Goal: Task Accomplishment & Management: Manage account settings

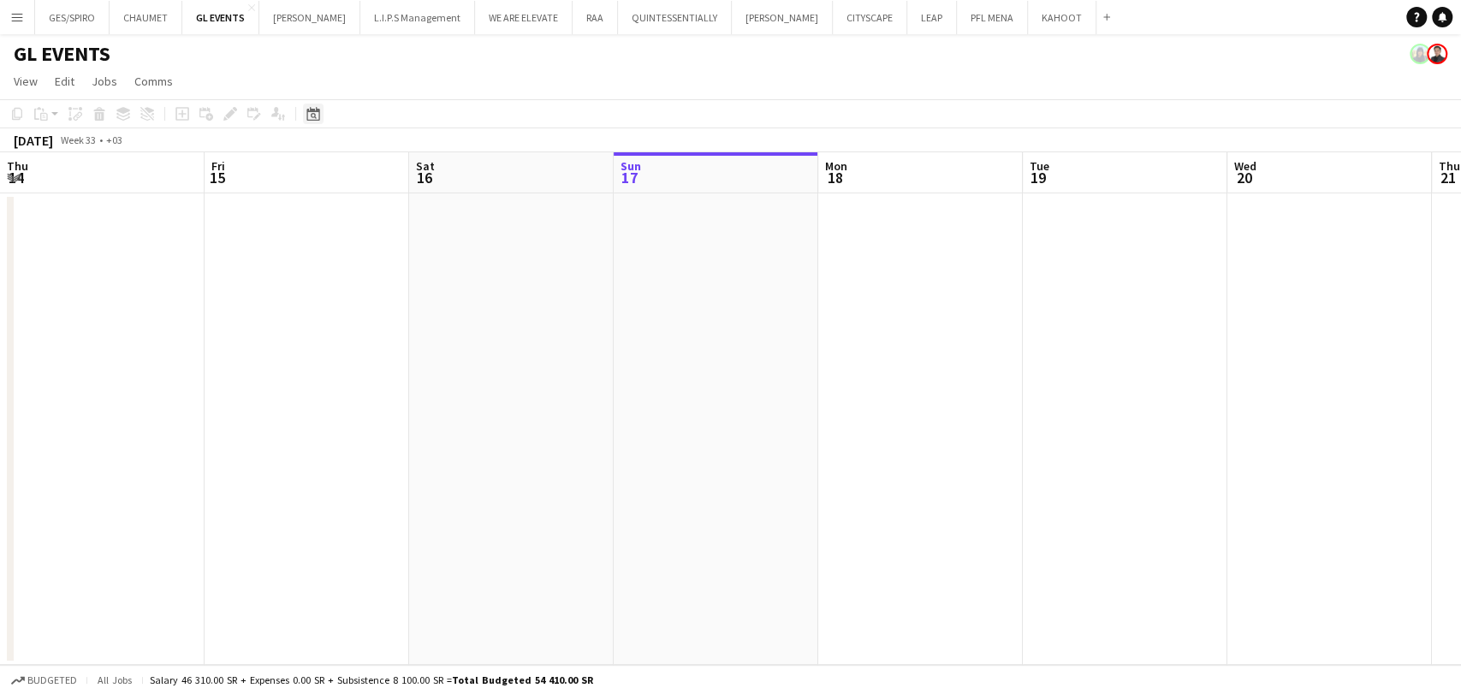
click at [308, 113] on icon "Date picker" at bounding box center [313, 114] width 14 height 14
click at [344, 174] on span "[DATE]" at bounding box center [328, 172] width 32 height 15
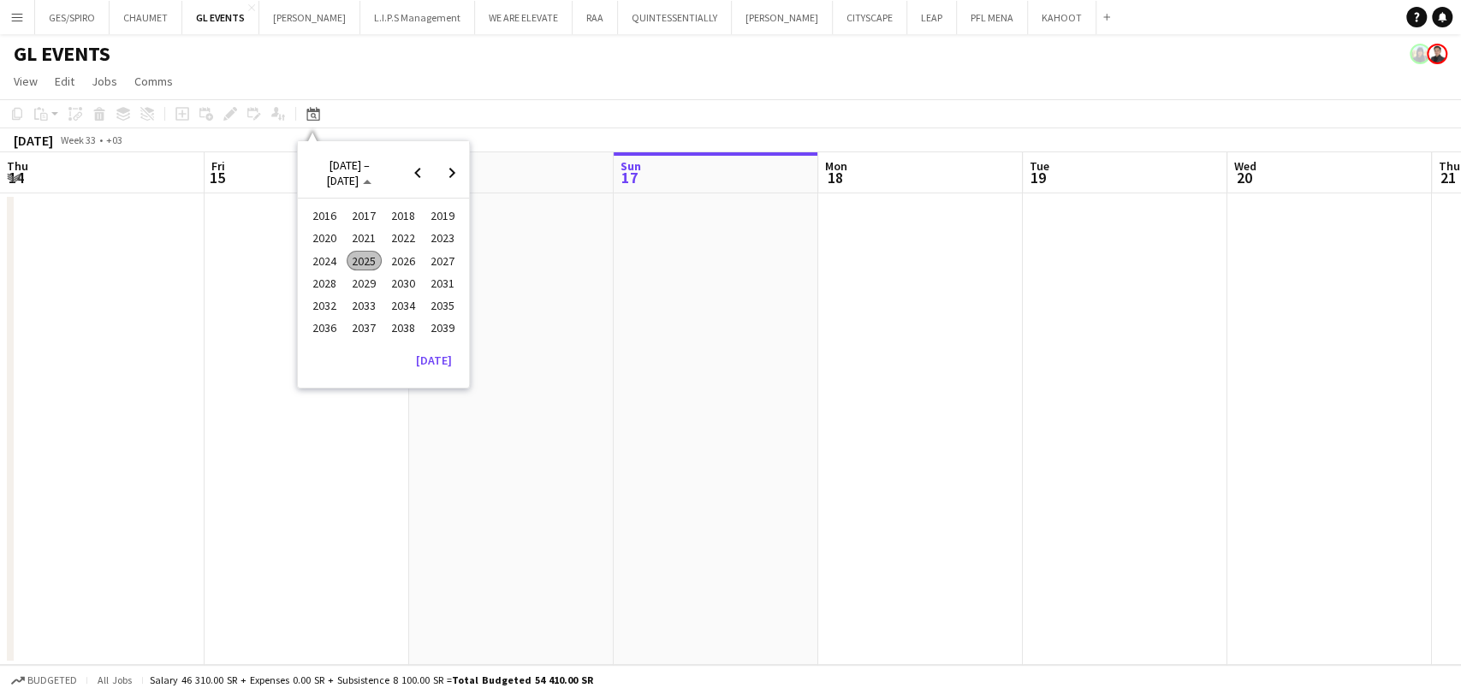
click at [363, 260] on span "2025" at bounding box center [364, 261] width 35 height 21
click at [359, 284] on span "OCT" at bounding box center [364, 283] width 35 height 21
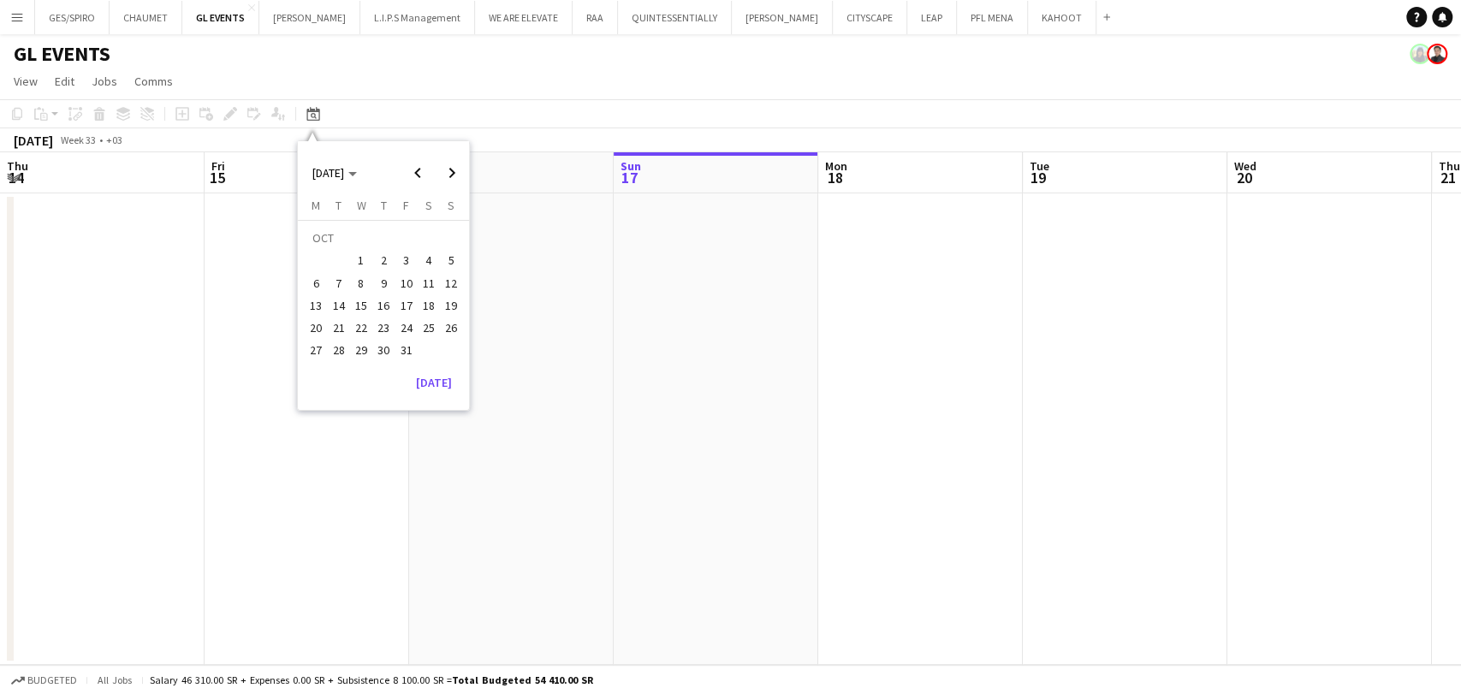
click at [345, 346] on span "28" at bounding box center [339, 351] width 21 height 21
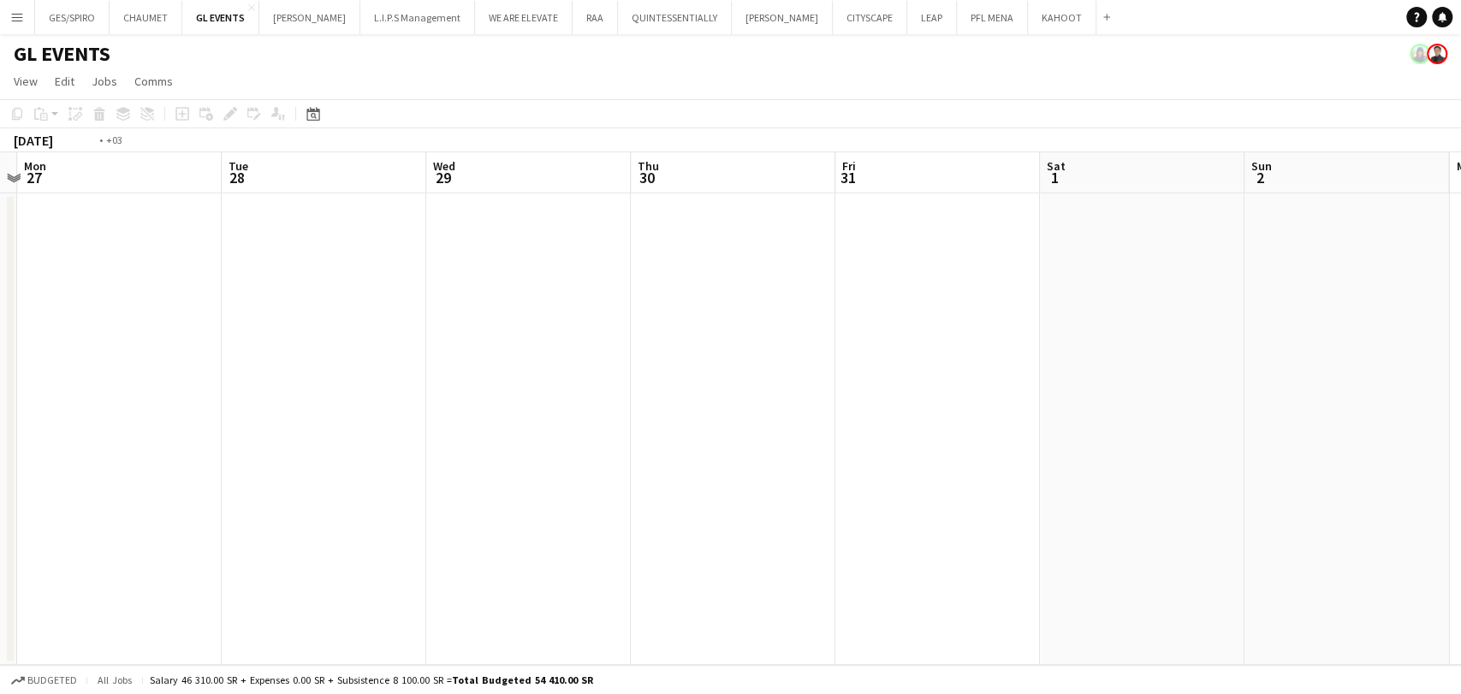
scroll to position [0, 547]
drag, startPoint x: 684, startPoint y: 399, endPoint x: 335, endPoint y: 430, distance: 350.5
click at [335, 430] on app-calendar-viewport "Sat 25 Sun 26 Mon 27 Tue 28 Wed 29 Thu 30 Fri 31 Sat 1 Sun 2 Mon 3 Tue 4 Wed 5 …" at bounding box center [730, 408] width 1461 height 513
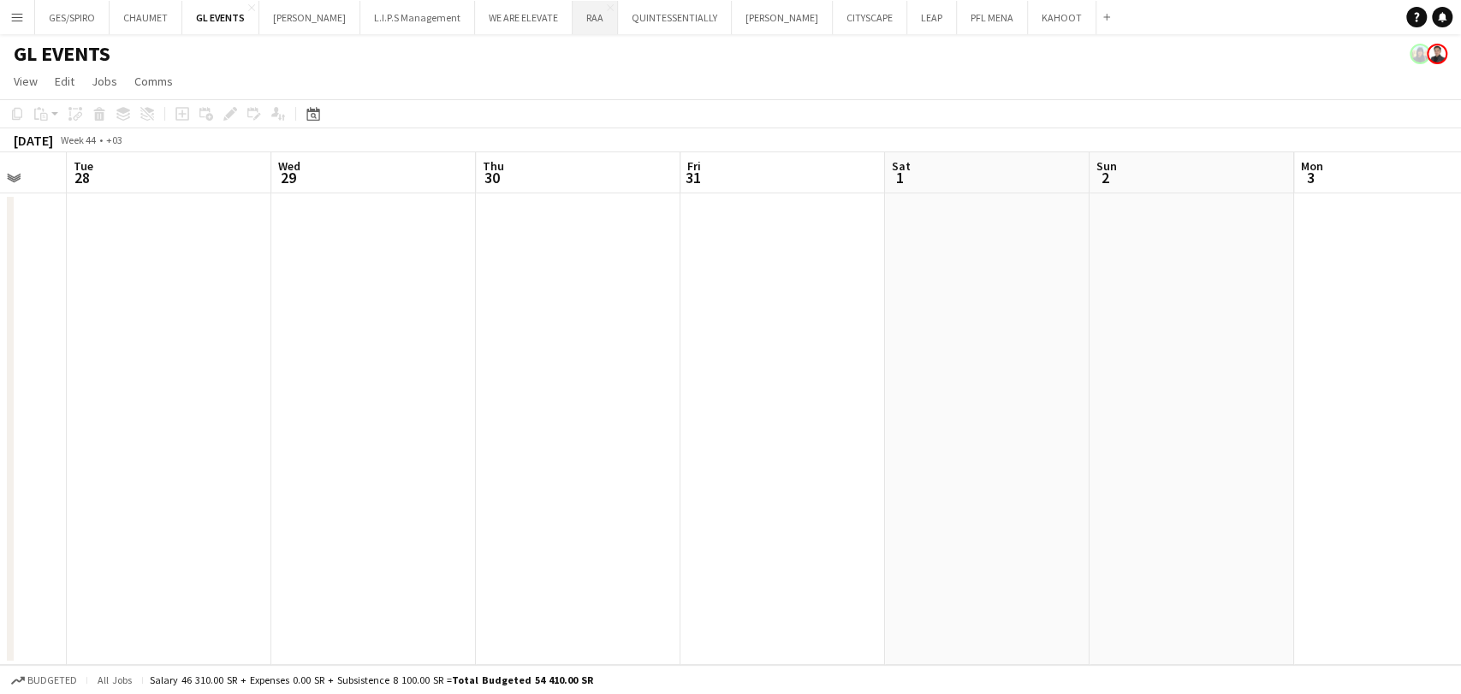
click at [583, 23] on button "RAA Close" at bounding box center [595, 17] width 45 height 33
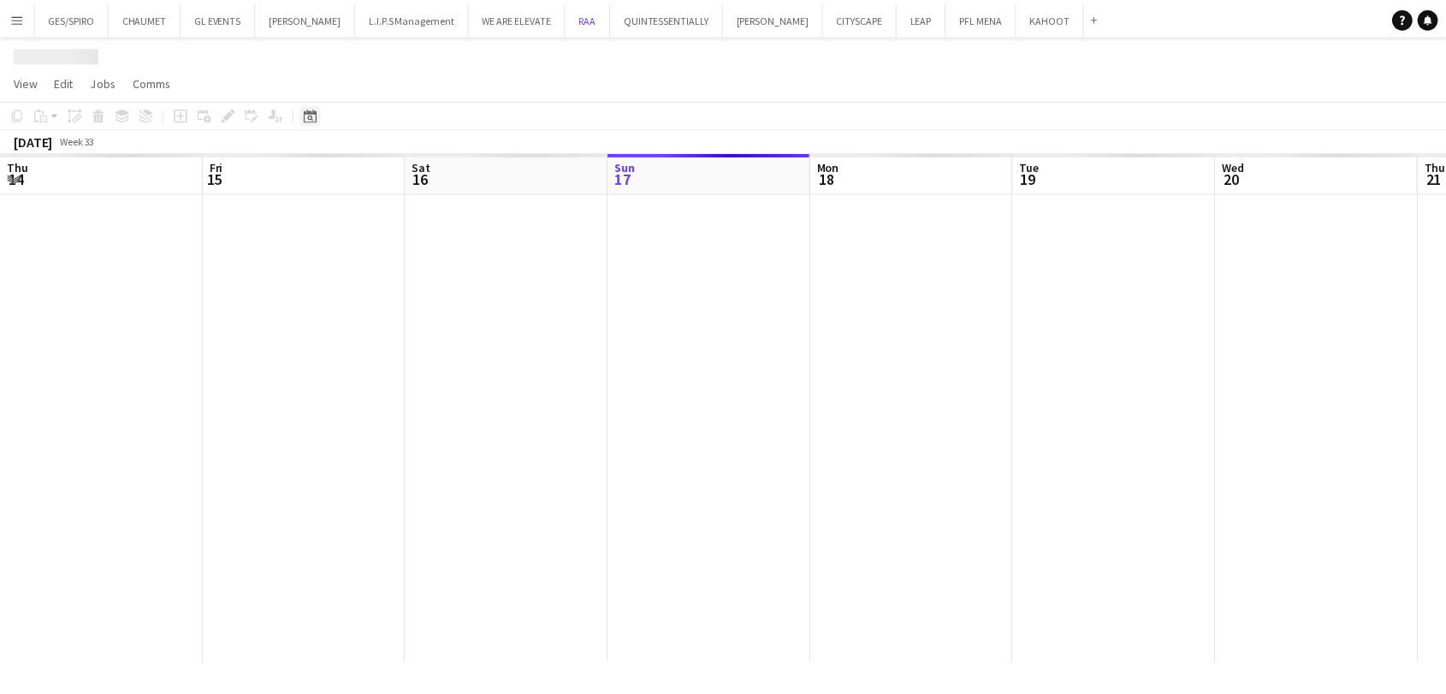
scroll to position [0, 409]
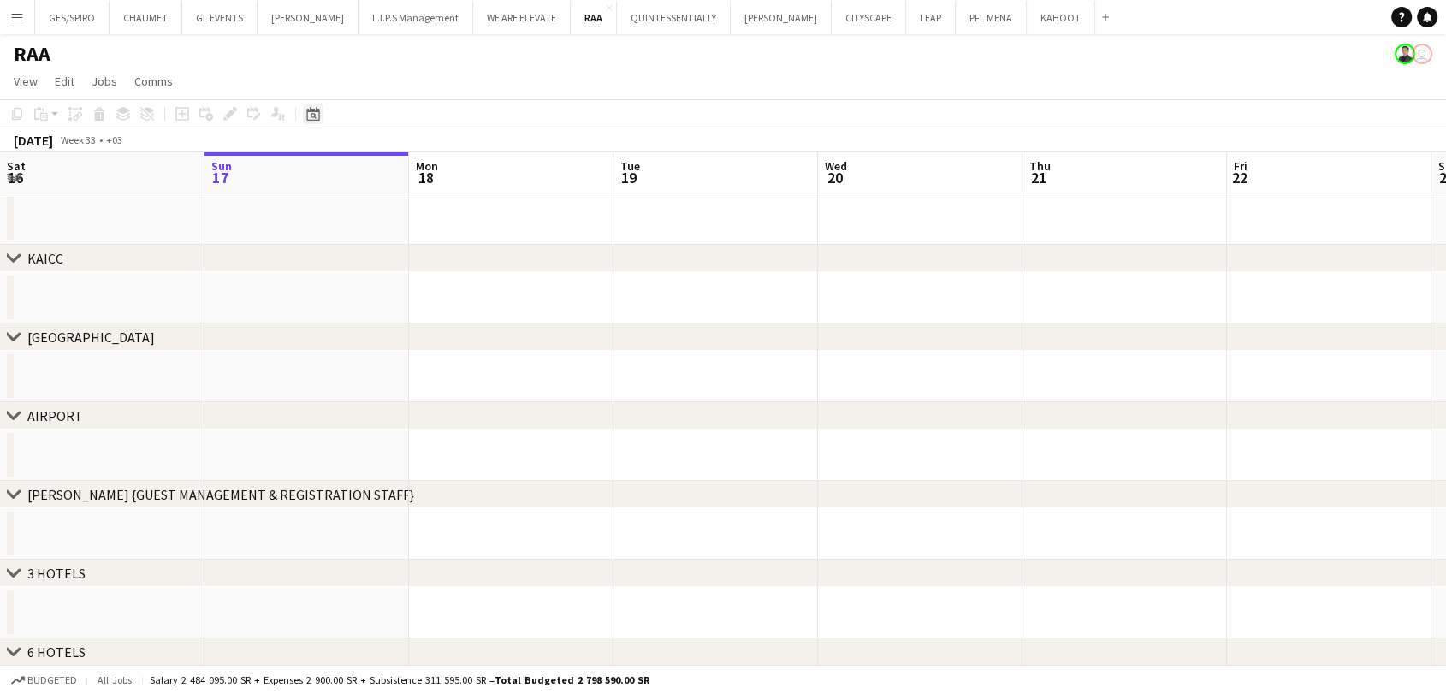
click at [303, 113] on div "Date picker" at bounding box center [313, 114] width 21 height 21
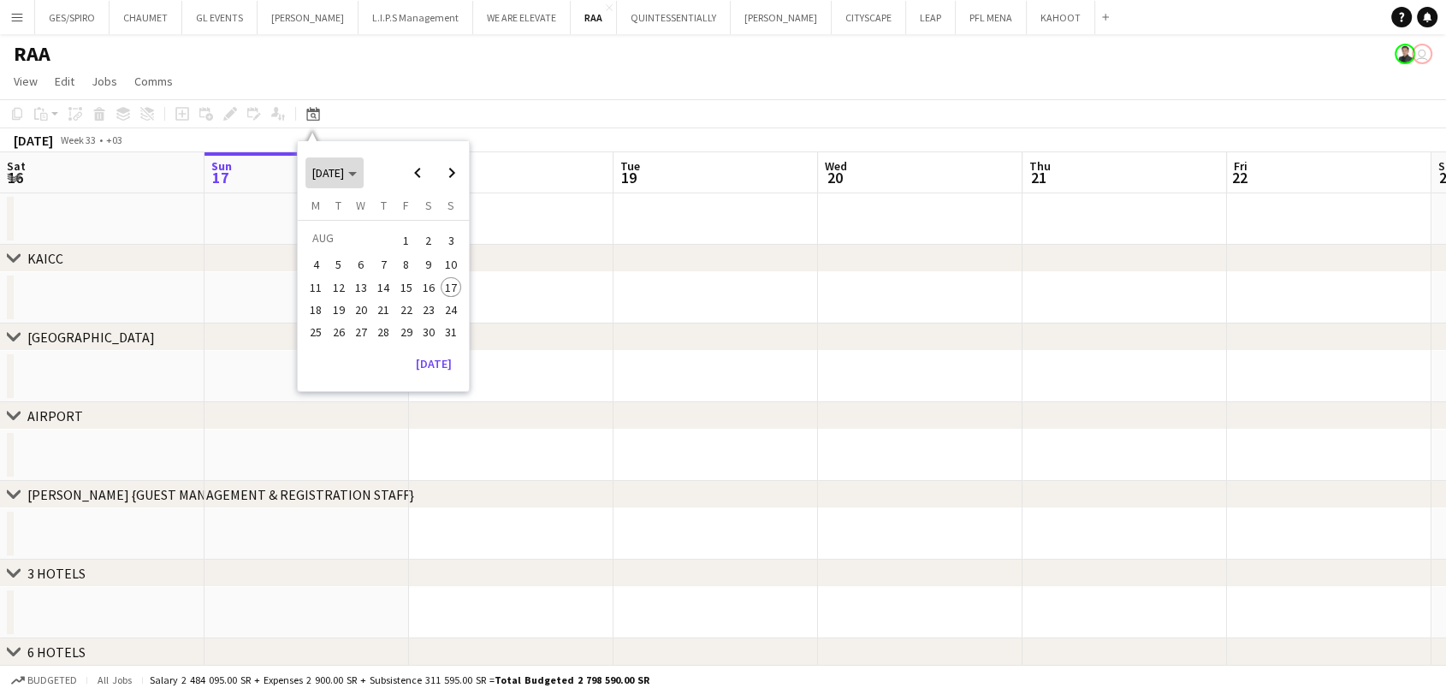
click at [349, 180] on span "Choose month and year" at bounding box center [335, 172] width 58 height 41
click at [371, 258] on span "2025" at bounding box center [364, 261] width 35 height 21
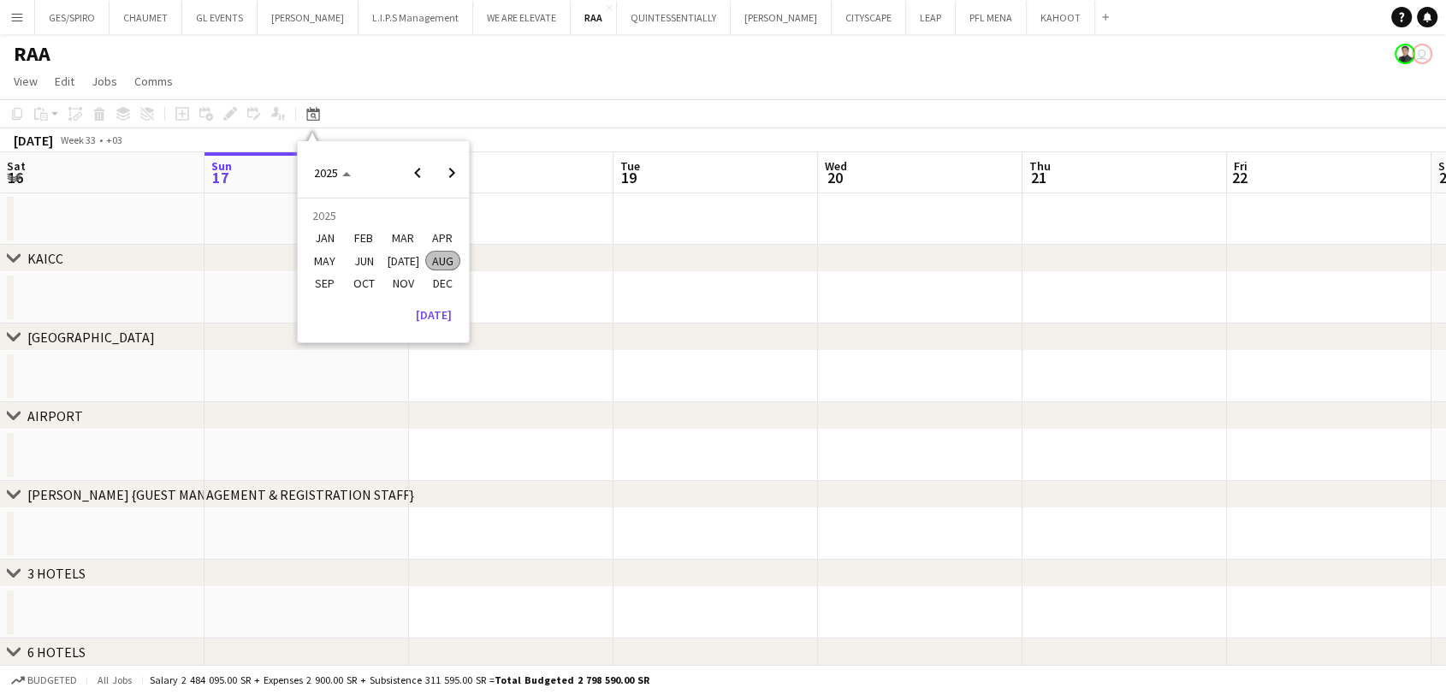
click at [364, 281] on span "OCT" at bounding box center [364, 283] width 35 height 21
click at [361, 344] on span "29" at bounding box center [361, 351] width 21 height 21
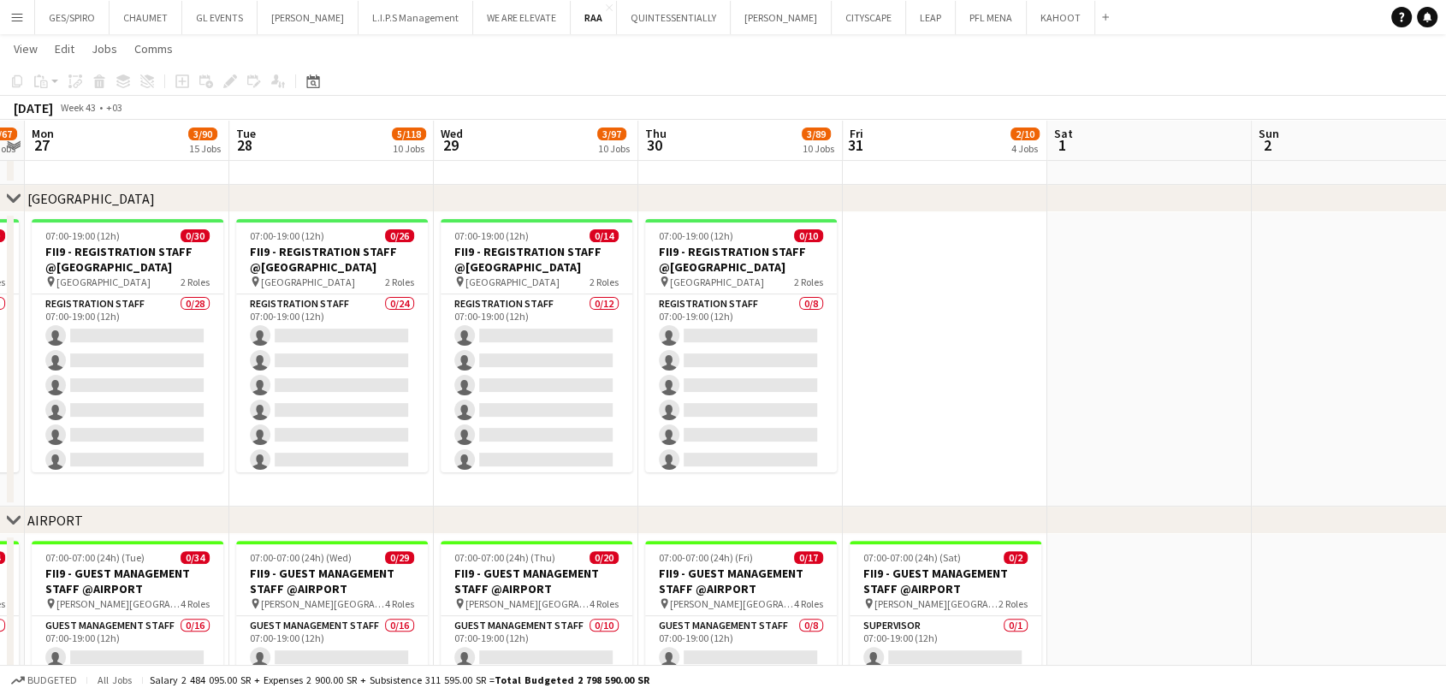
scroll to position [0, 506]
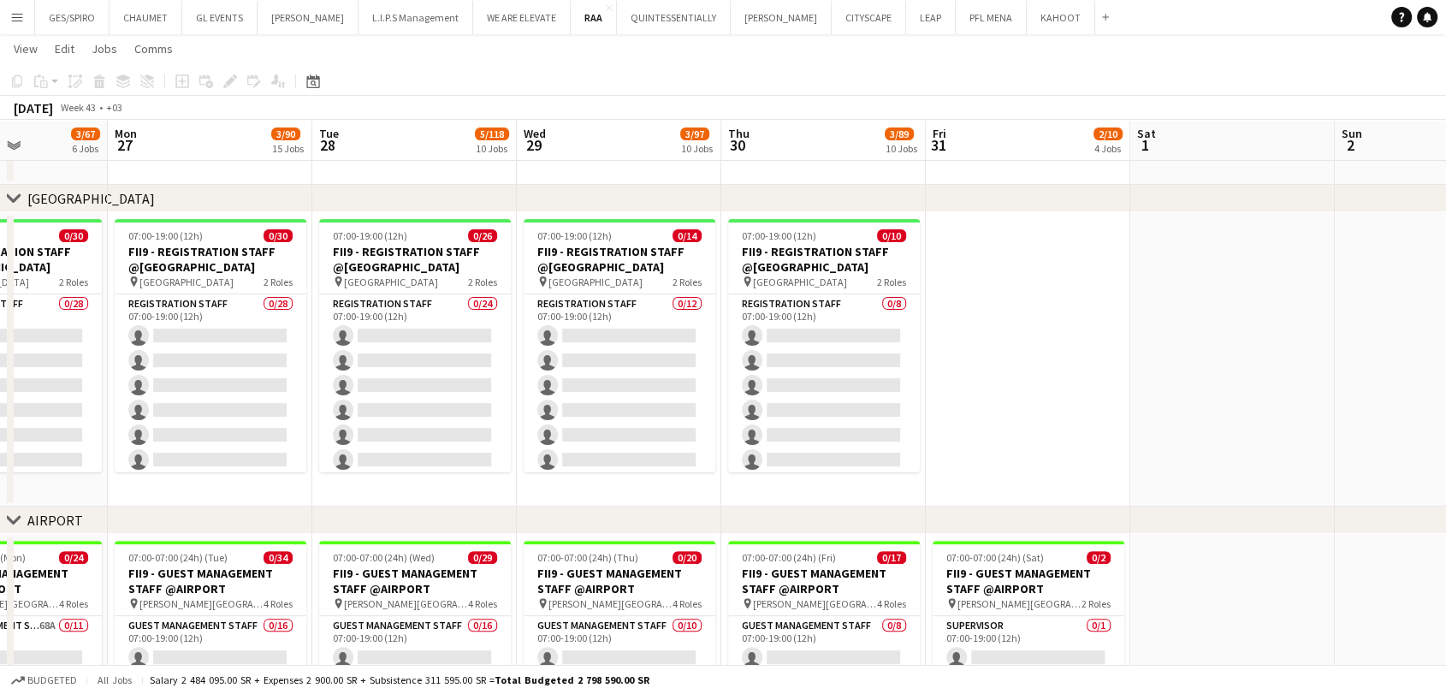
drag, startPoint x: 1048, startPoint y: 407, endPoint x: 1090, endPoint y: 406, distance: 41.9
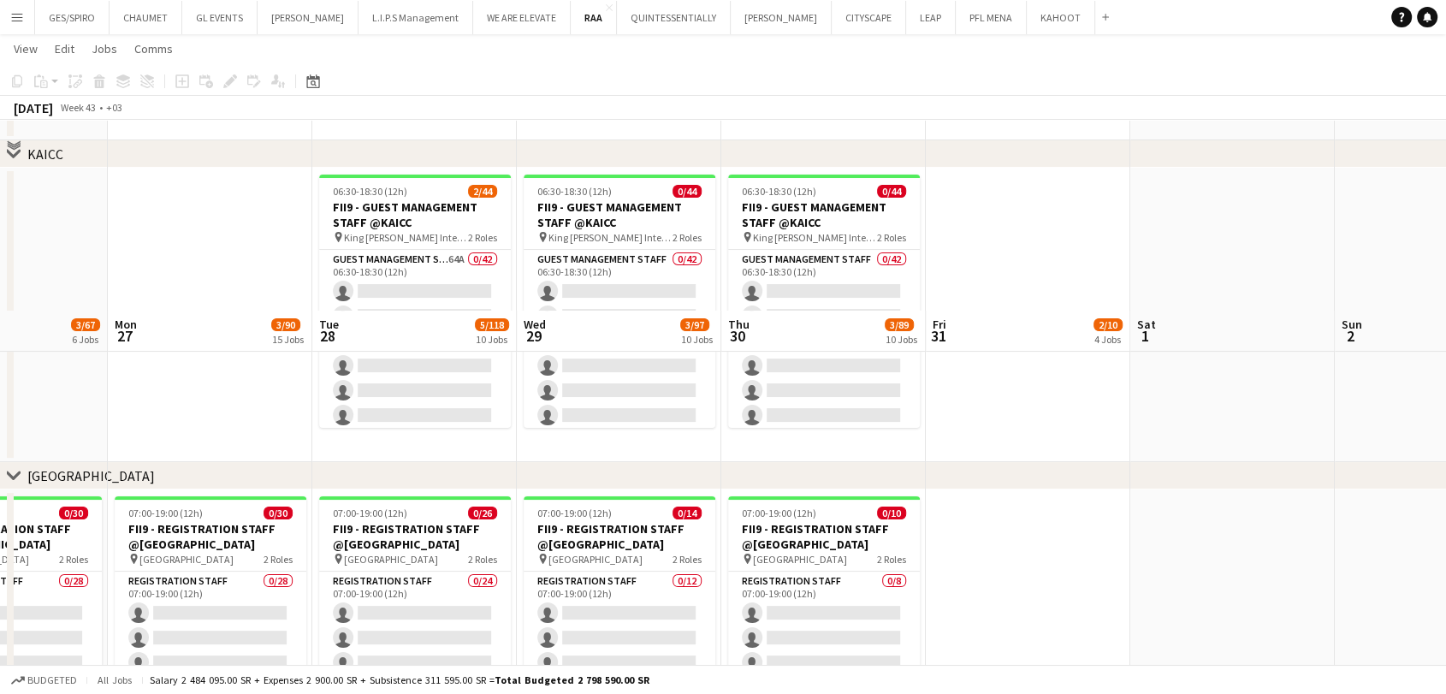
scroll to position [95, 0]
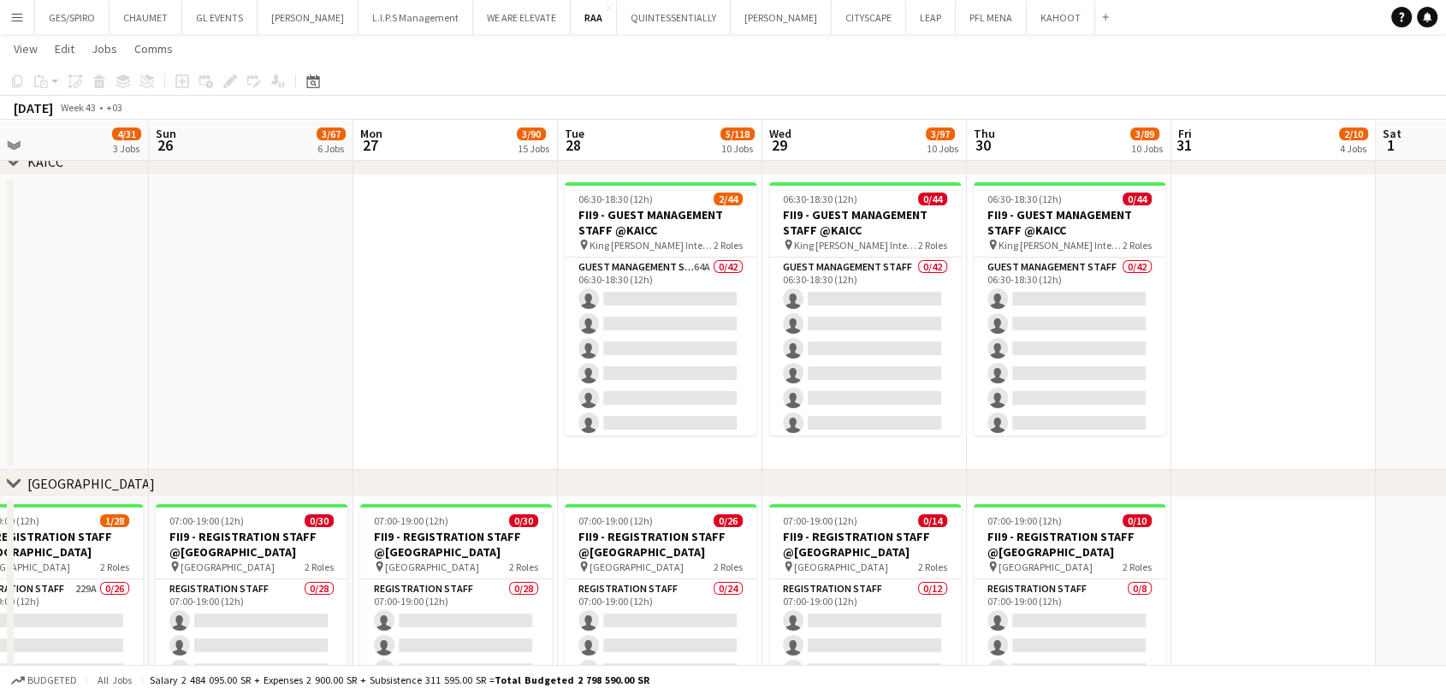
drag, startPoint x: 1119, startPoint y: 351, endPoint x: 1285, endPoint y: 358, distance: 166.2
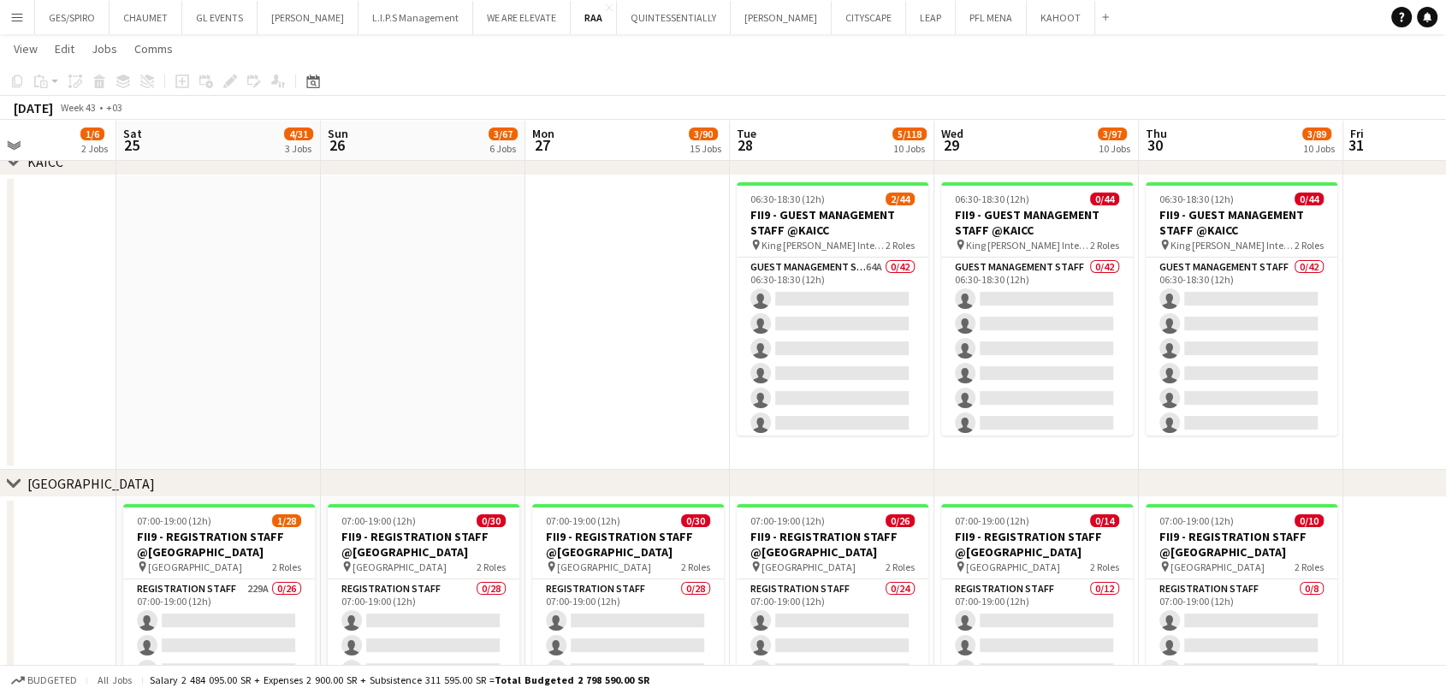
drag, startPoint x: 459, startPoint y: 376, endPoint x: 608, endPoint y: 390, distance: 149.6
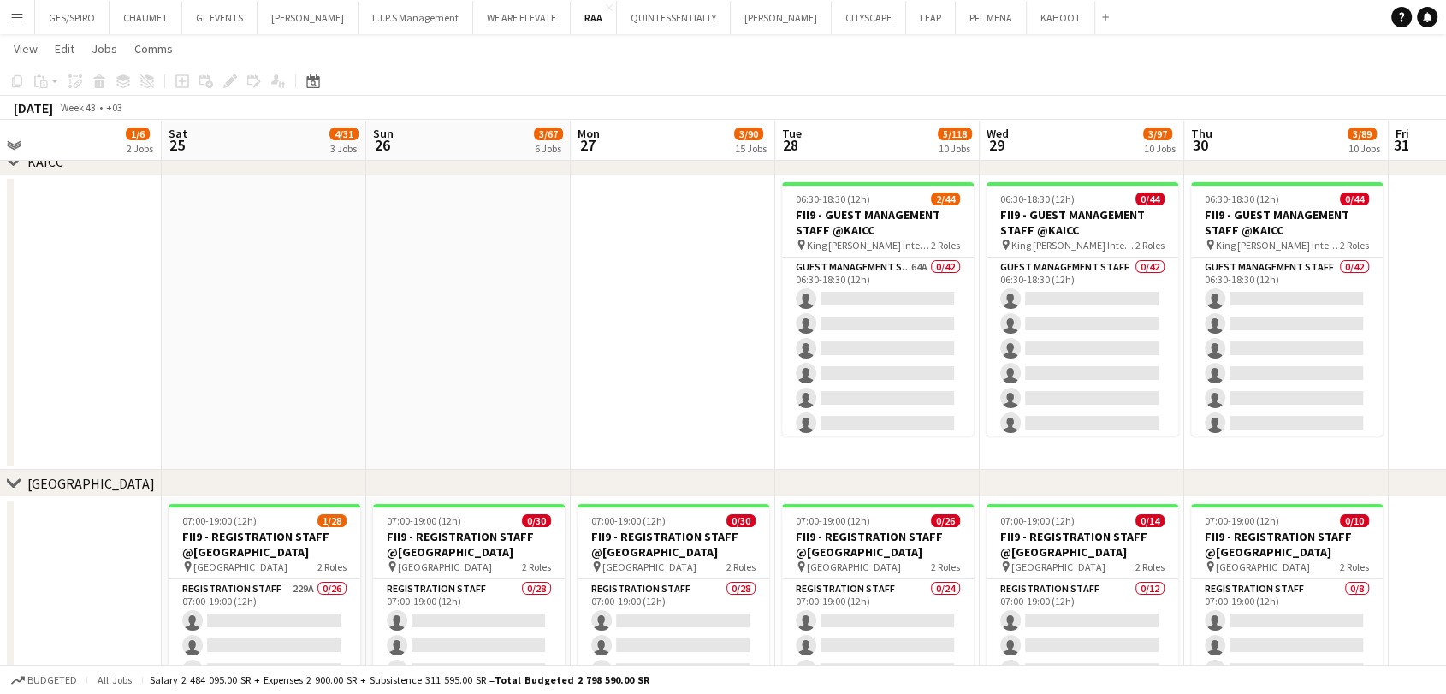
scroll to position [0, 454]
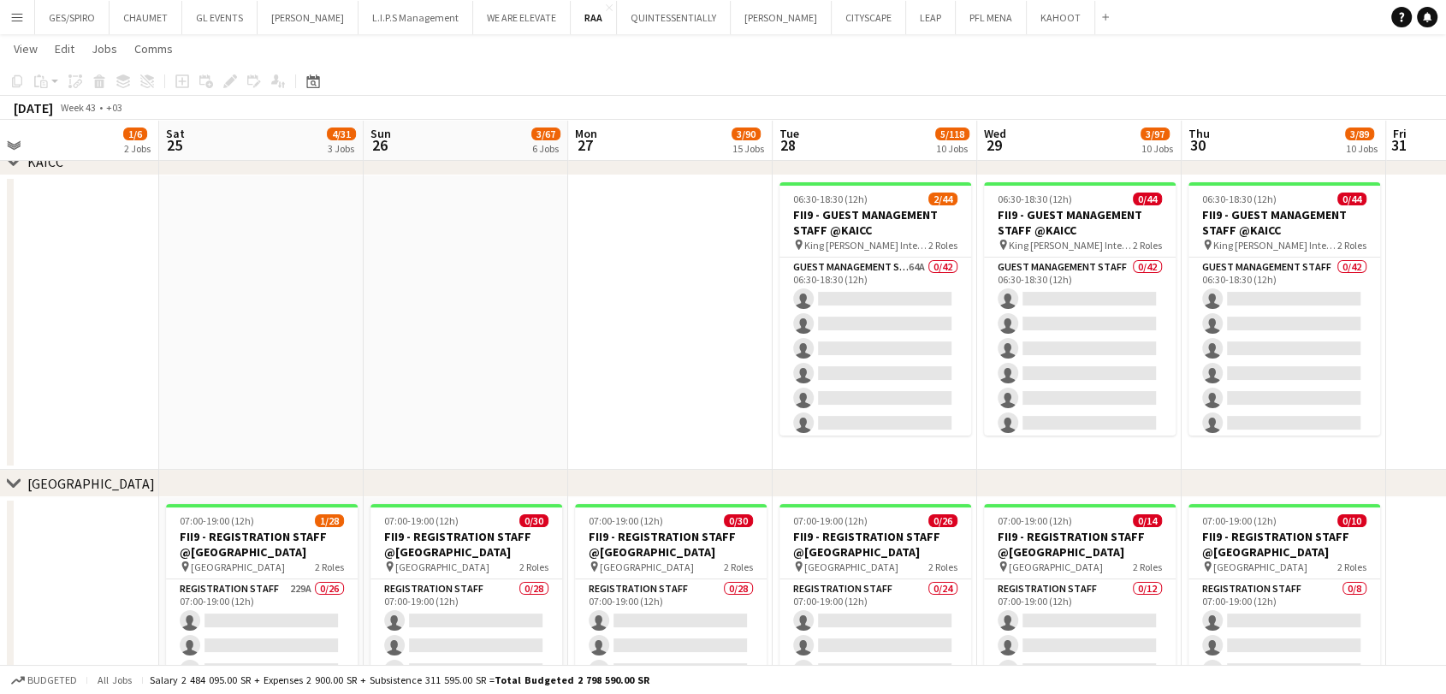
drag, startPoint x: 619, startPoint y: 341, endPoint x: 664, endPoint y: 335, distance: 45.8
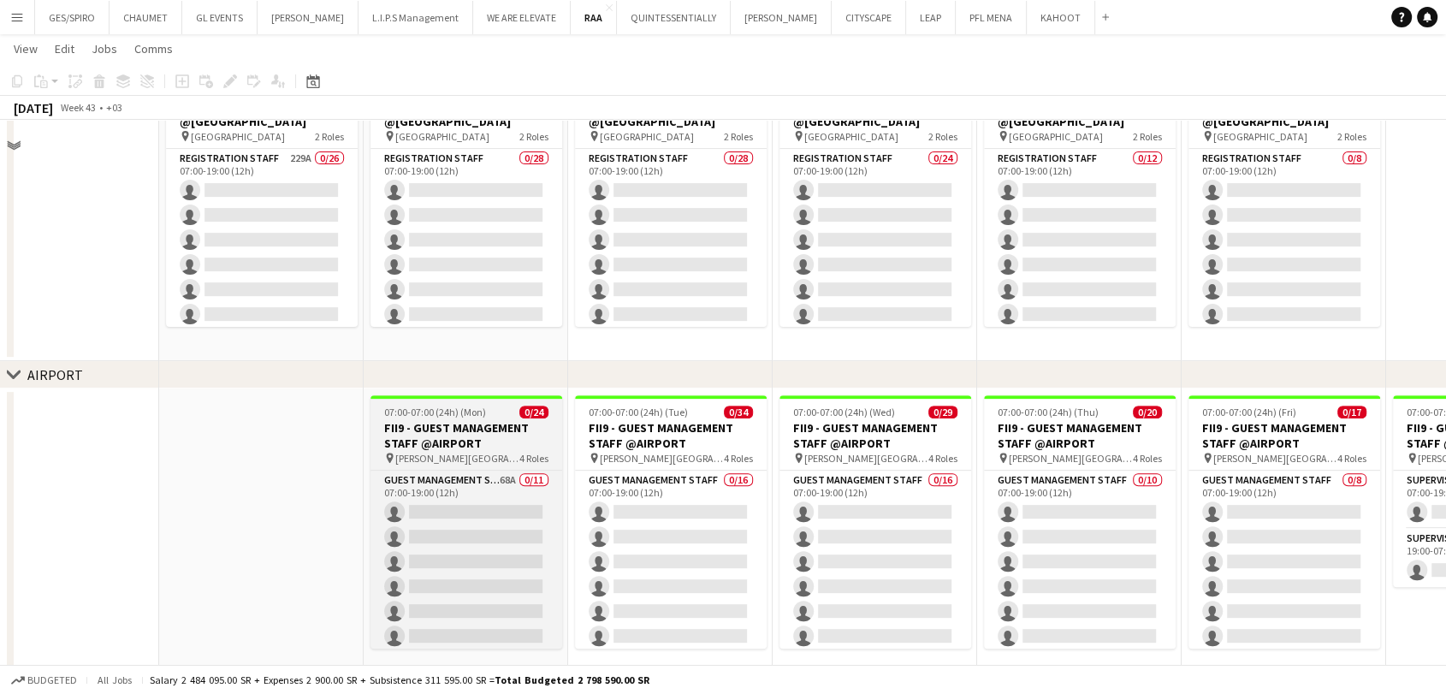
scroll to position [570, 0]
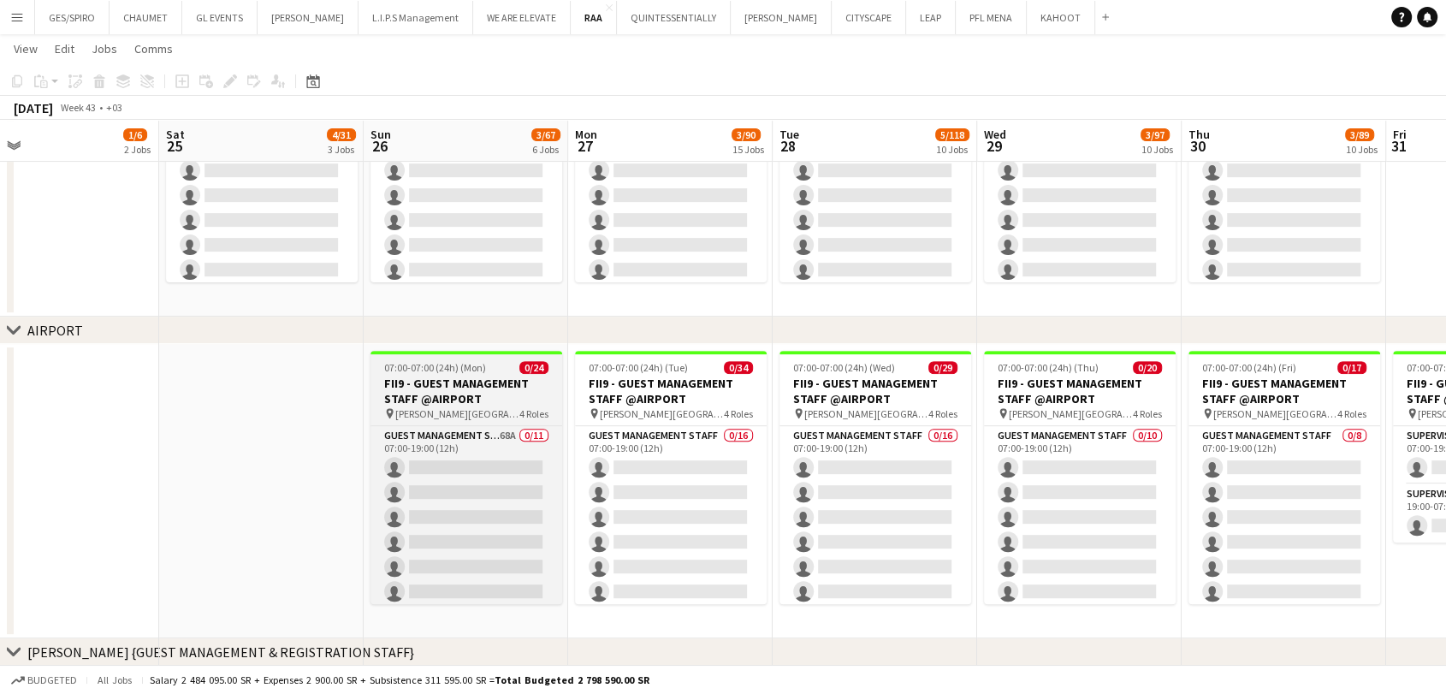
click at [513, 380] on h3 "FII9 - GUEST MANAGEMENT STAFF @AIRPORT" at bounding box center [467, 391] width 192 height 31
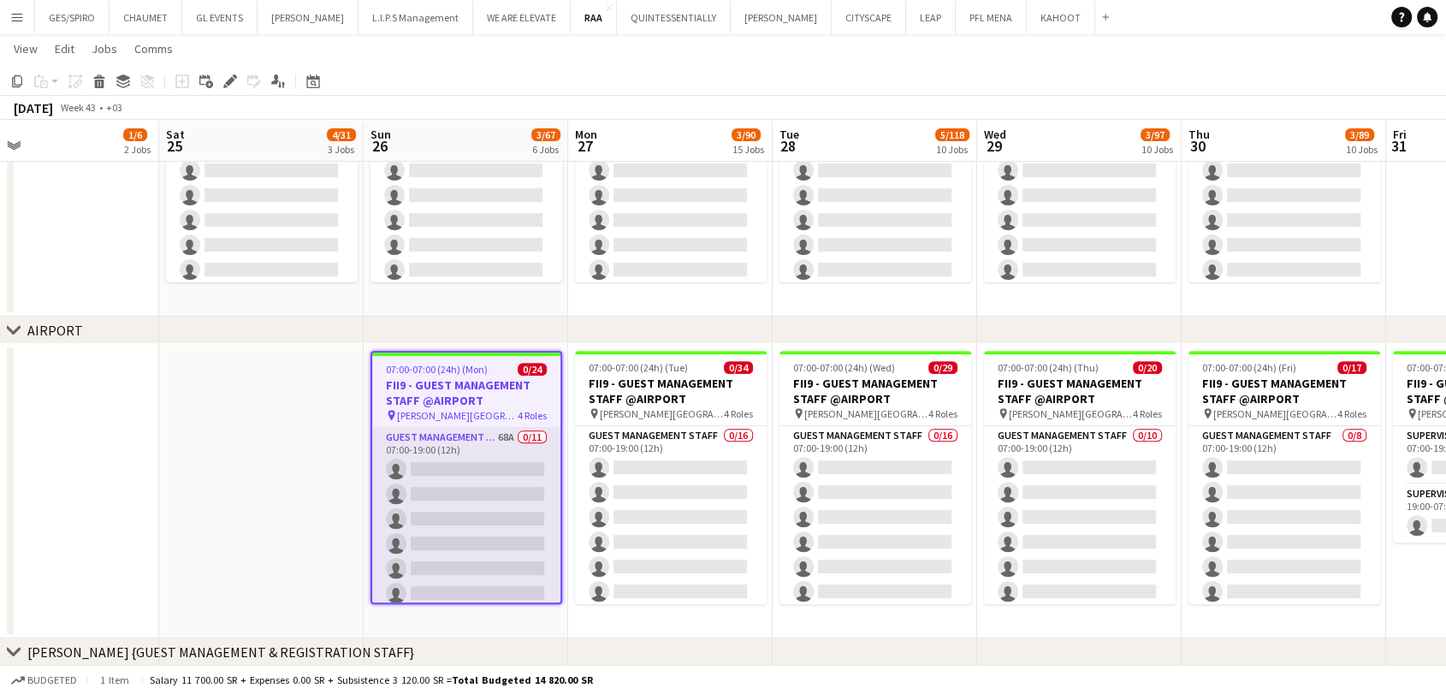
click at [484, 498] on app-card-role "Guest Management Staff 68A 0/11 07:00-19:00 (12h) single-neutral-actions single…" at bounding box center [466, 581] width 188 height 306
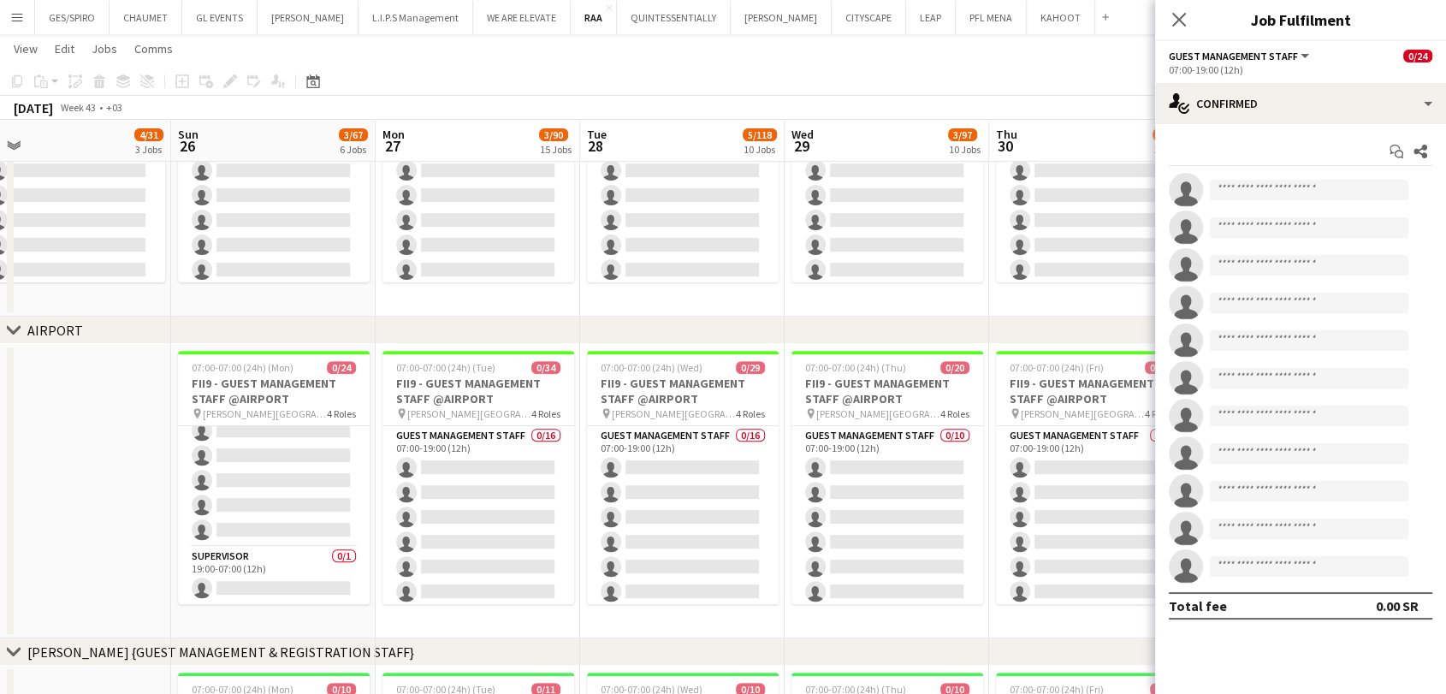
scroll to position [0, 815]
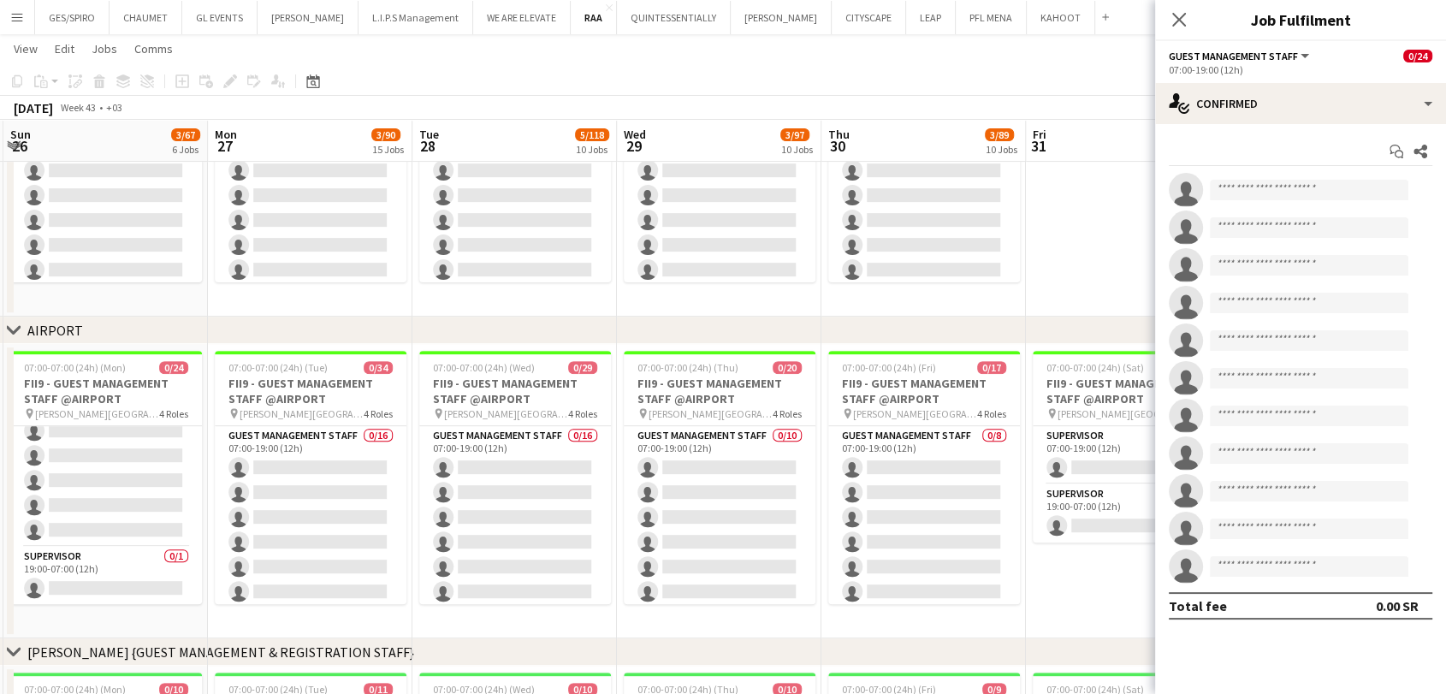
drag, startPoint x: 339, startPoint y: 484, endPoint x: 0, endPoint y: 469, distance: 339.3
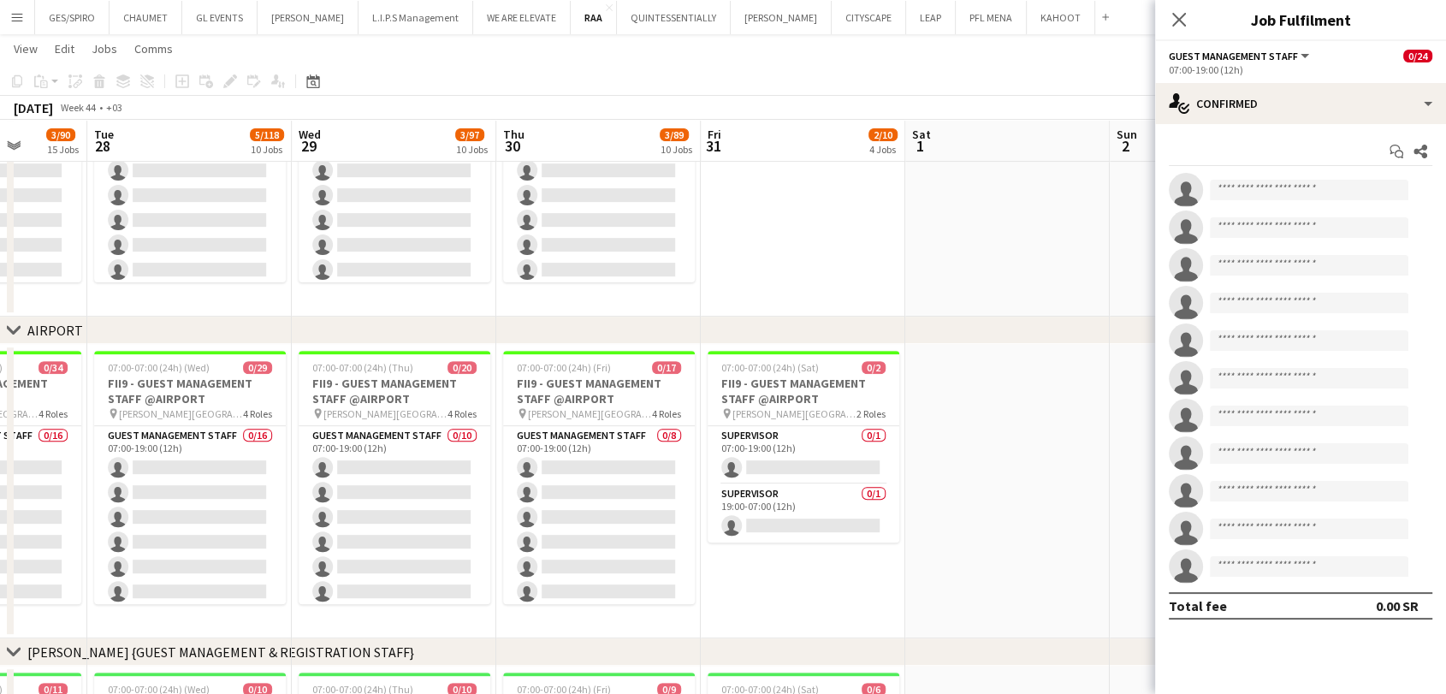
scroll to position [0, 738]
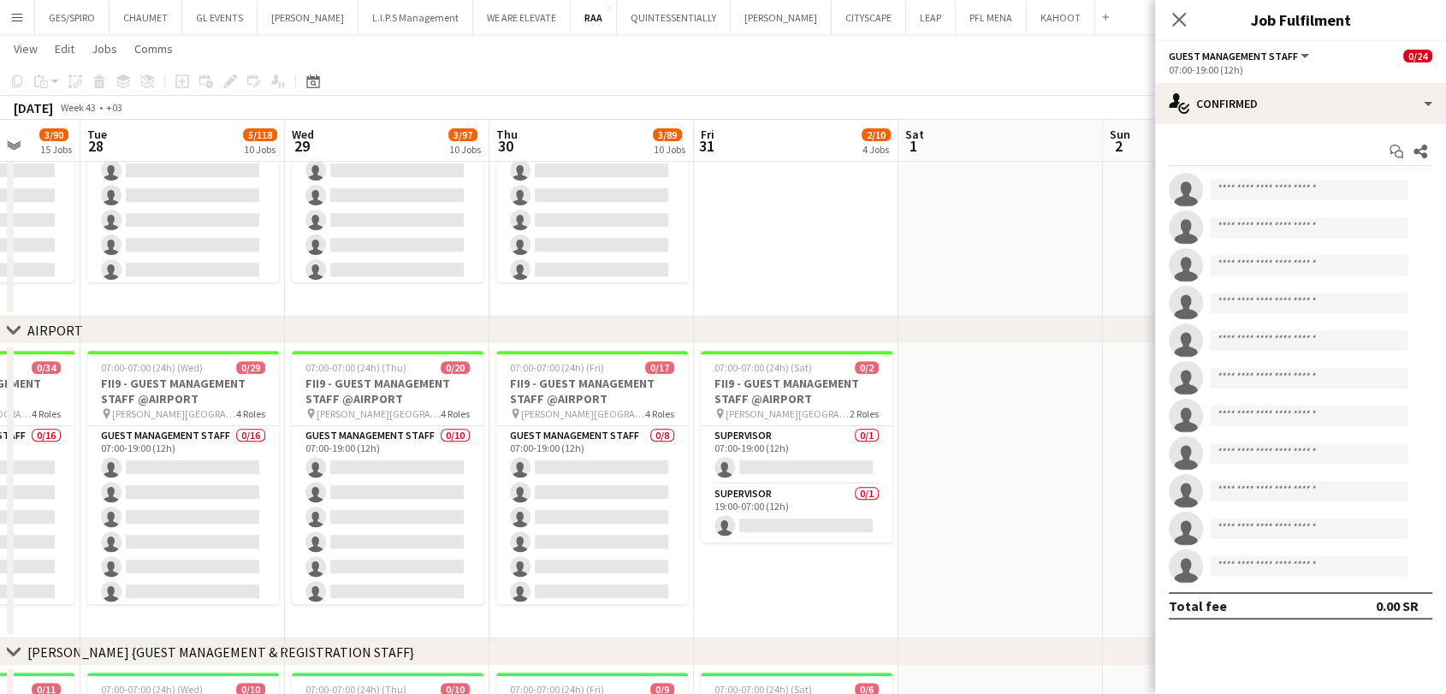
drag, startPoint x: 1101, startPoint y: 597, endPoint x: 879, endPoint y: 556, distance: 225.3
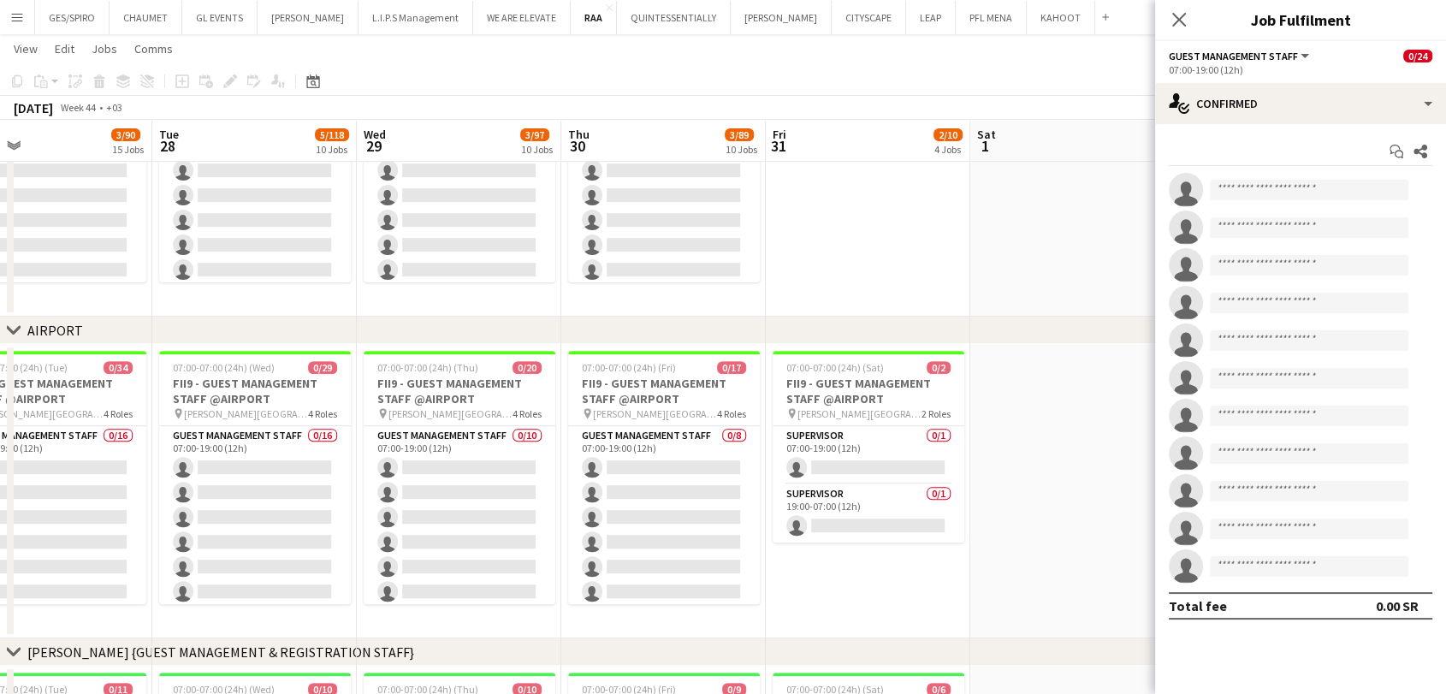
scroll to position [0, 664]
drag, startPoint x: 710, startPoint y: 301, endPoint x: 784, endPoint y: 303, distance: 73.6
drag, startPoint x: 691, startPoint y: 317, endPoint x: 762, endPoint y: 306, distance: 71.8
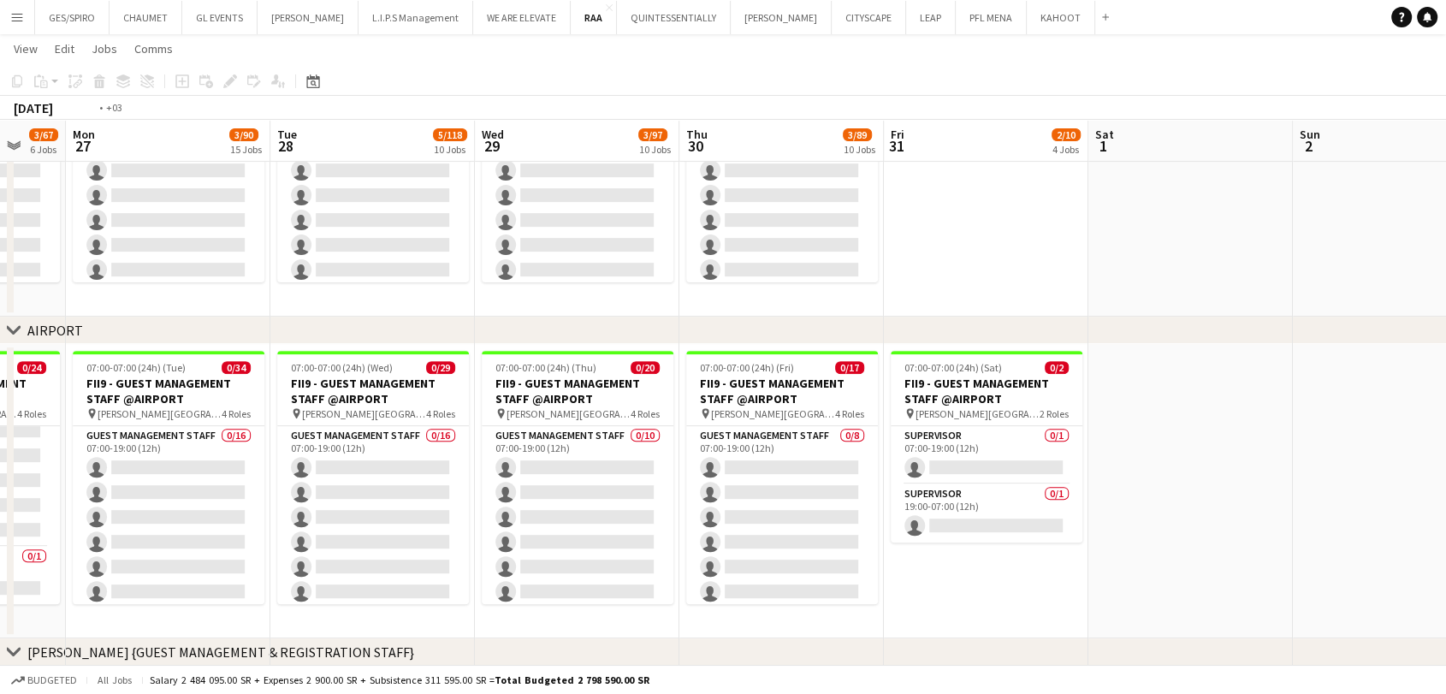
scroll to position [0, 543]
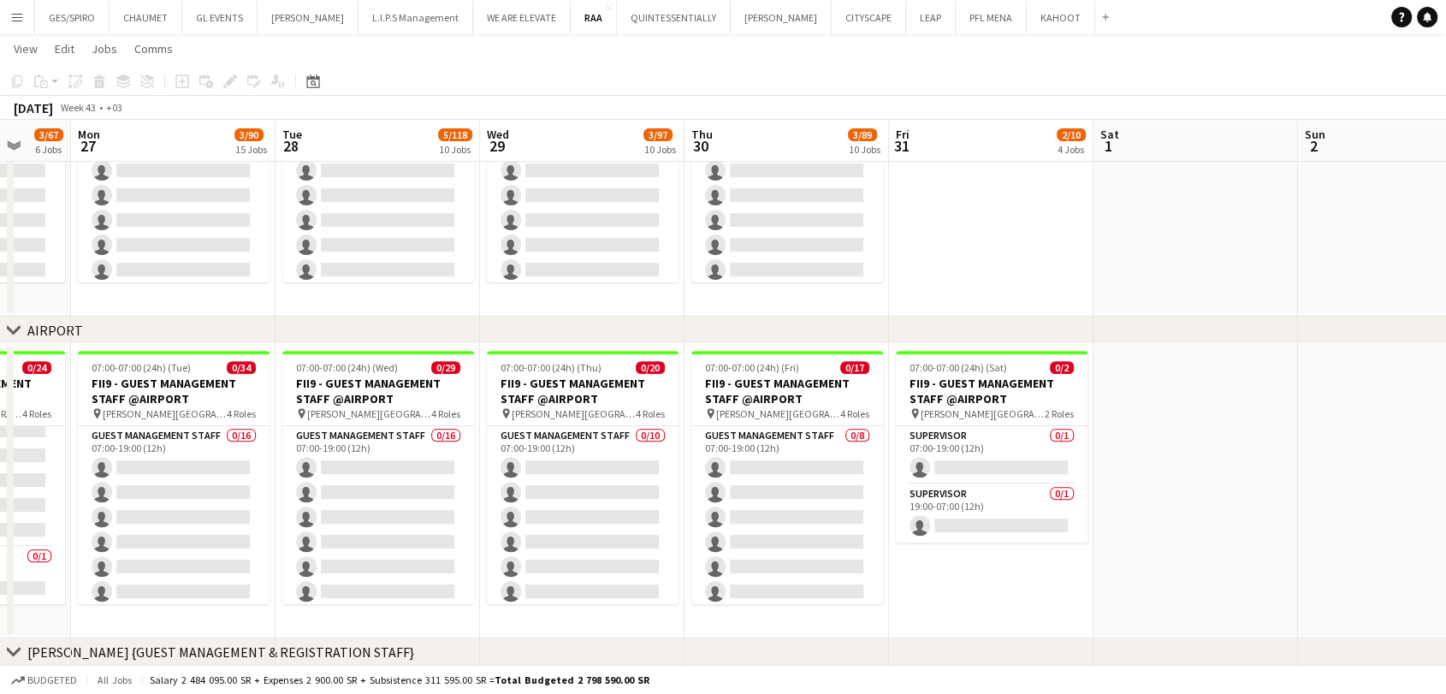
drag, startPoint x: 863, startPoint y: 584, endPoint x: 983, endPoint y: 573, distance: 121.1
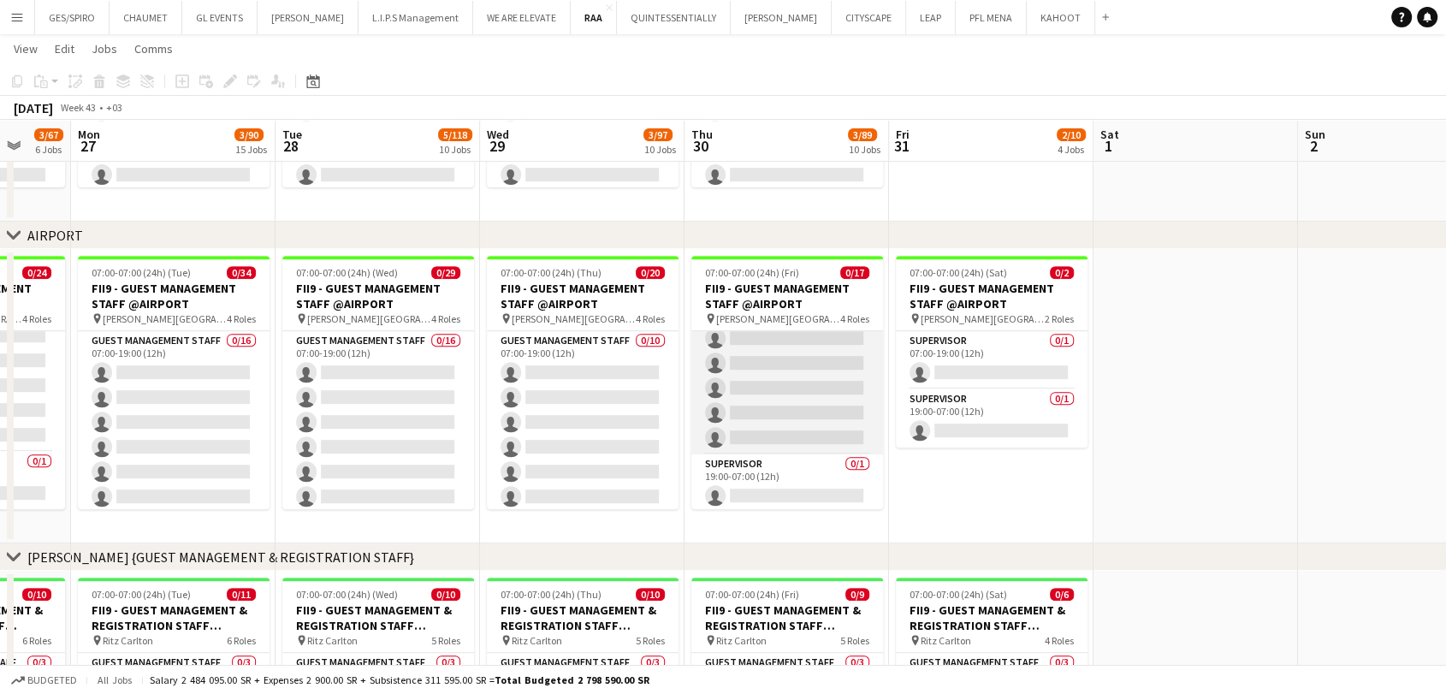
scroll to position [377, 0]
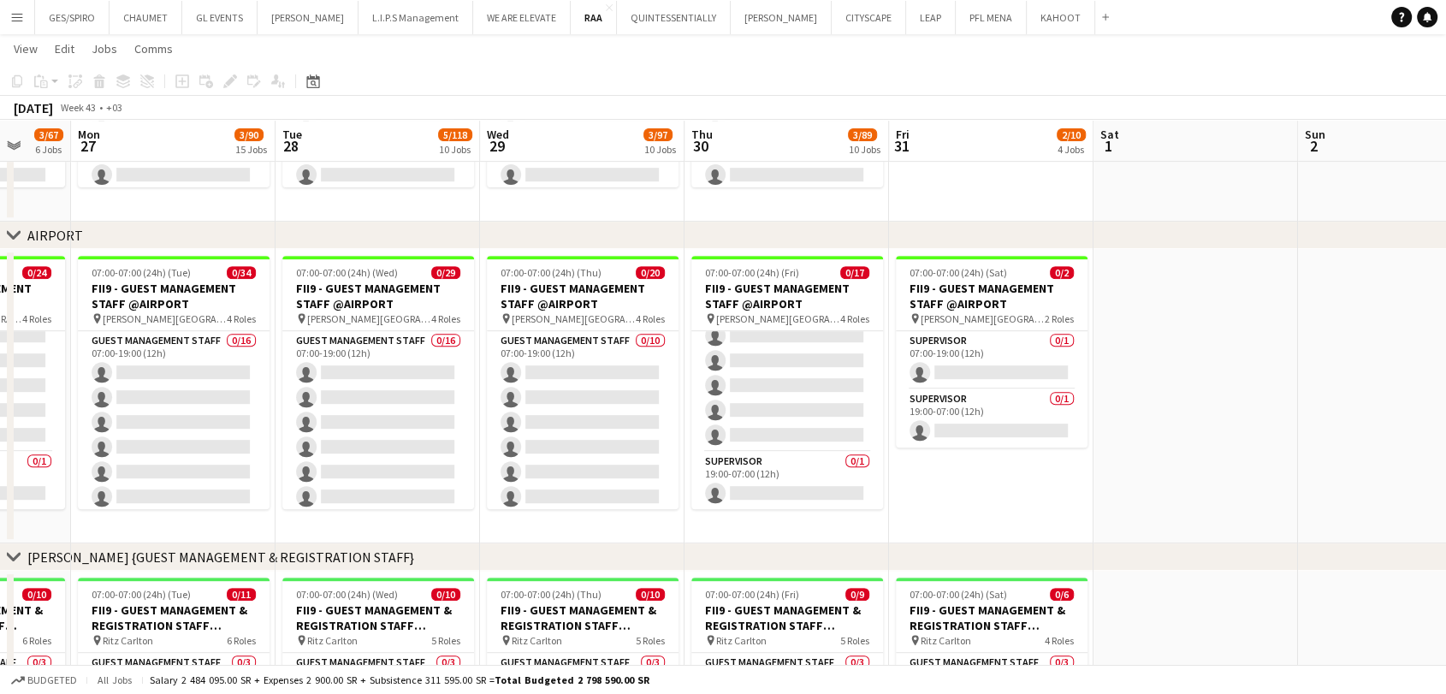
click at [979, 494] on app-date-cell "07:00-07:00 (24h) (Sat) 0/2 FII9 - GUEST MANAGEMENT STAFF @AIRPORT pin [PERSON_…" at bounding box center [991, 396] width 205 height 294
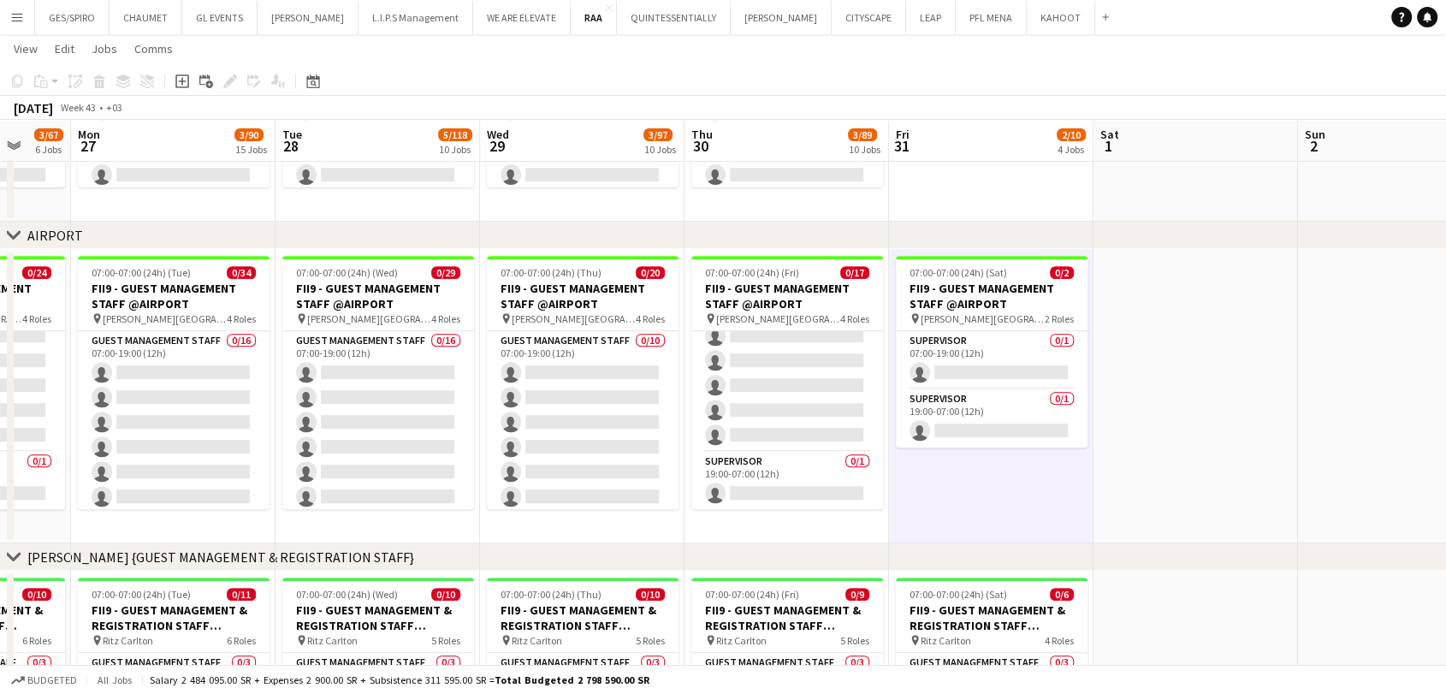
click at [801, 528] on app-date-cell "07:00-07:00 (24h) (Fri) 0/17 FII9 - GUEST MANAGEMENT STAFF @AIRPORT pin [PERSON…" at bounding box center [787, 396] width 205 height 294
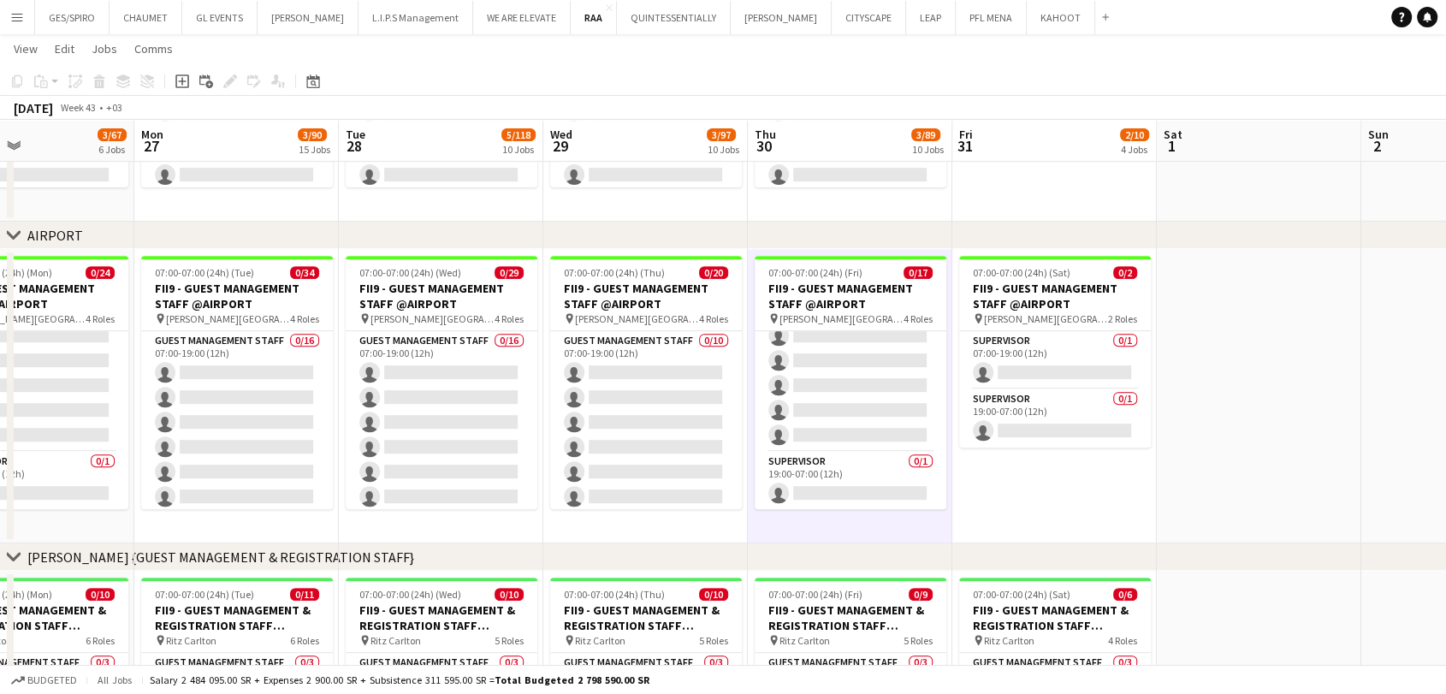
scroll to position [0, 476]
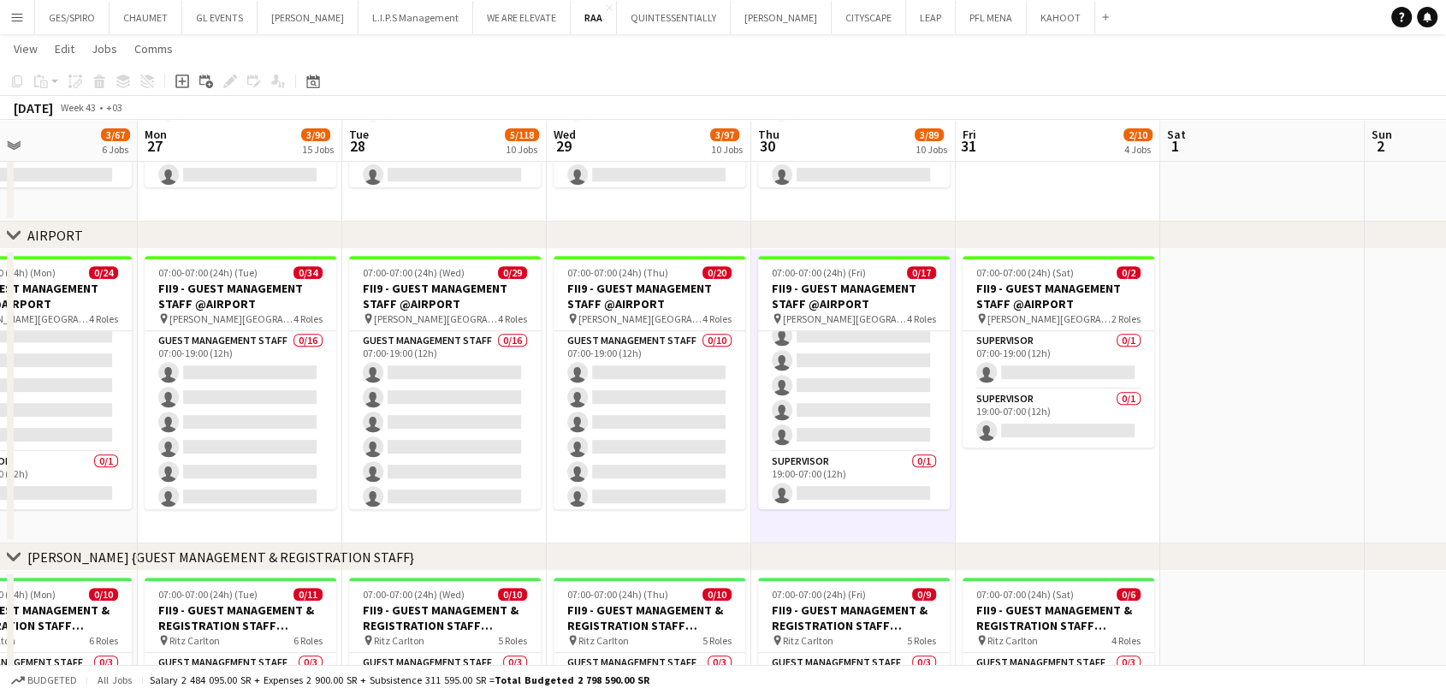
drag, startPoint x: 953, startPoint y: 523, endPoint x: 1020, endPoint y: 525, distance: 66.8
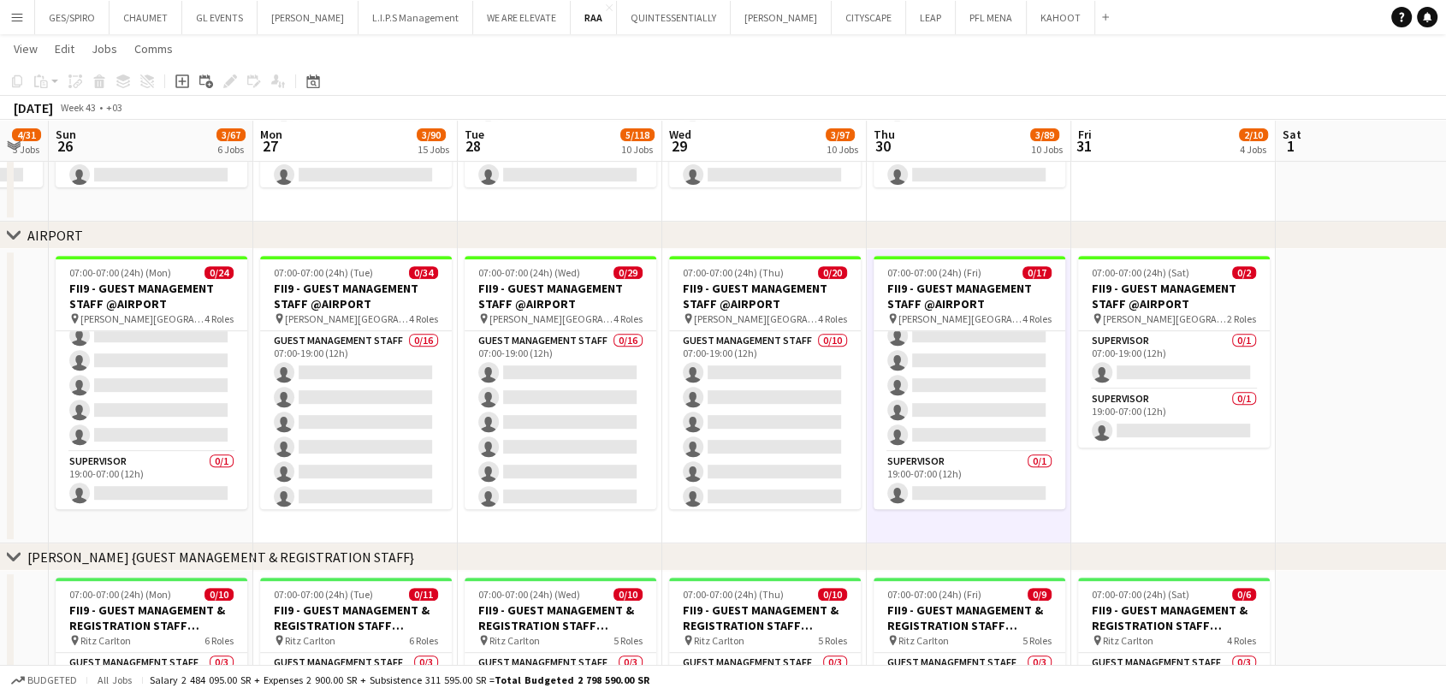
scroll to position [0, 512]
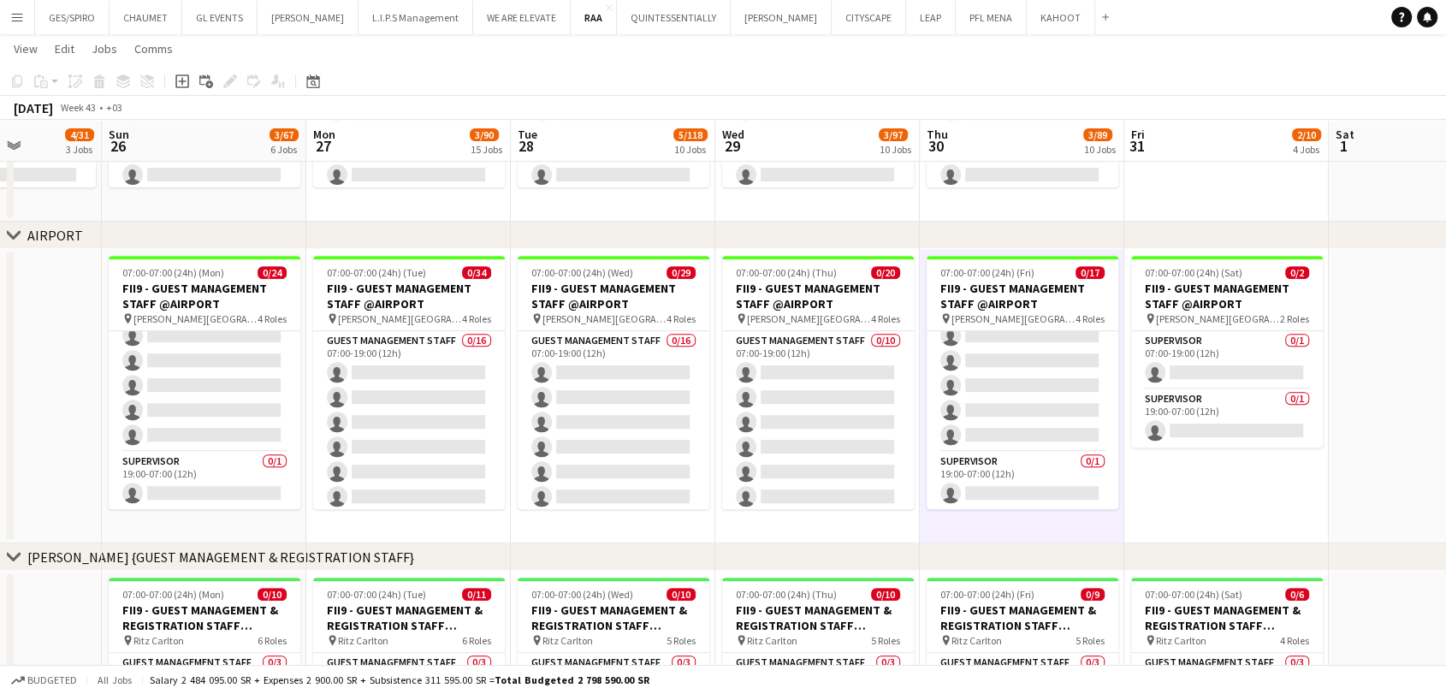
drag, startPoint x: 680, startPoint y: 537, endPoint x: 848, endPoint y: 533, distance: 168.7
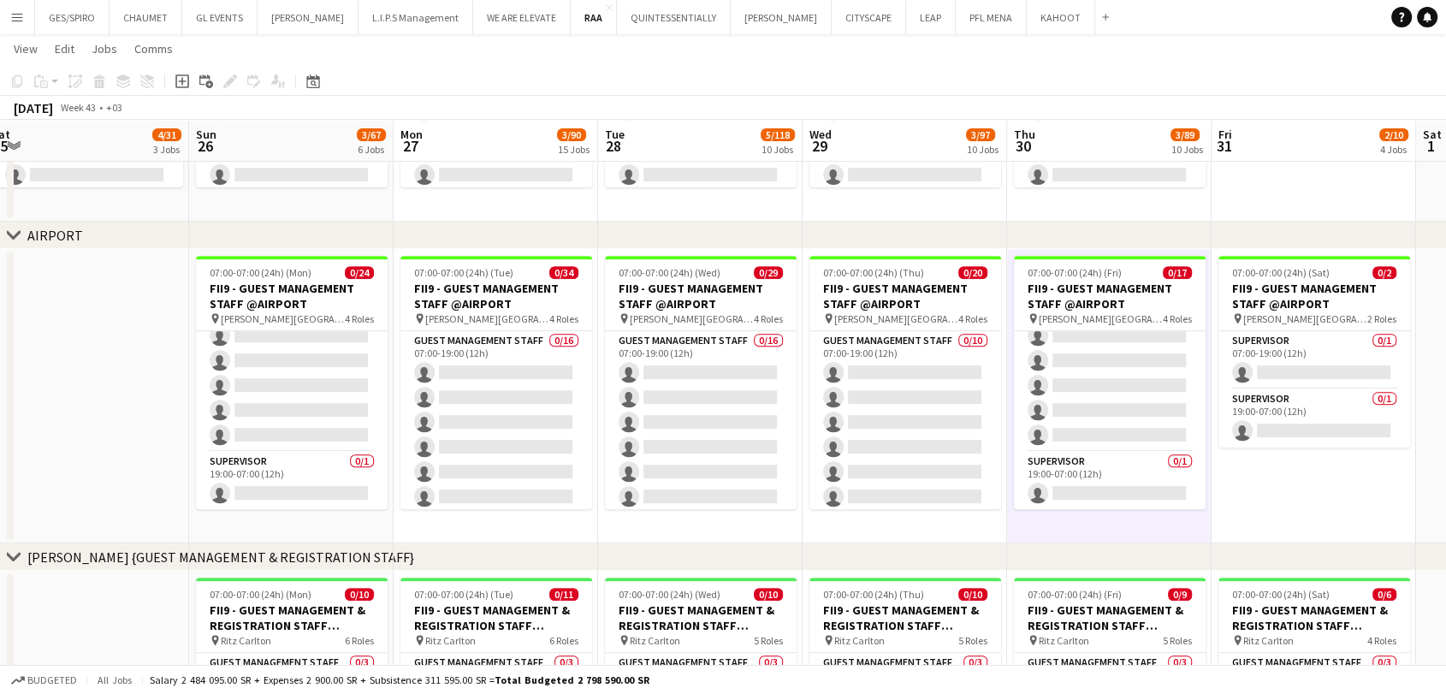
scroll to position [0, 385]
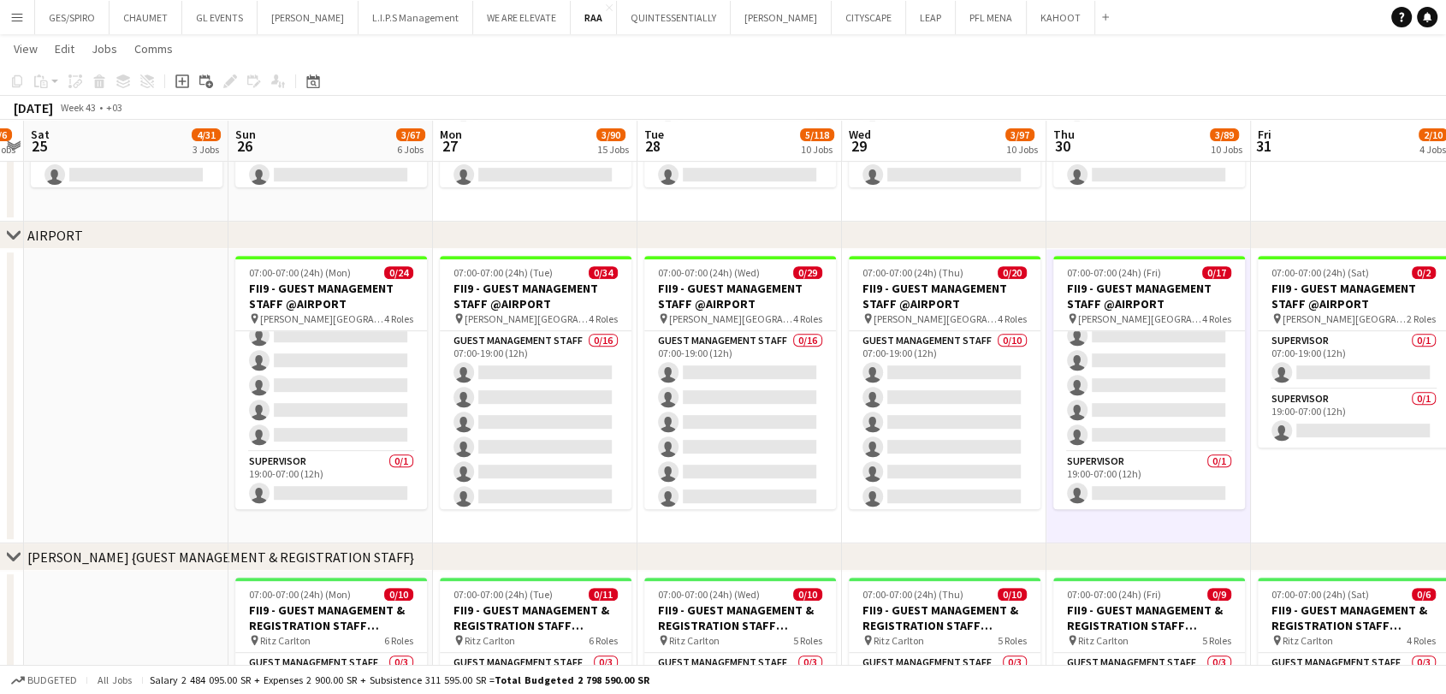
drag, startPoint x: 458, startPoint y: 526, endPoint x: 567, endPoint y: 525, distance: 109.5
click at [85, 396] on app-date-cell at bounding box center [126, 396] width 205 height 294
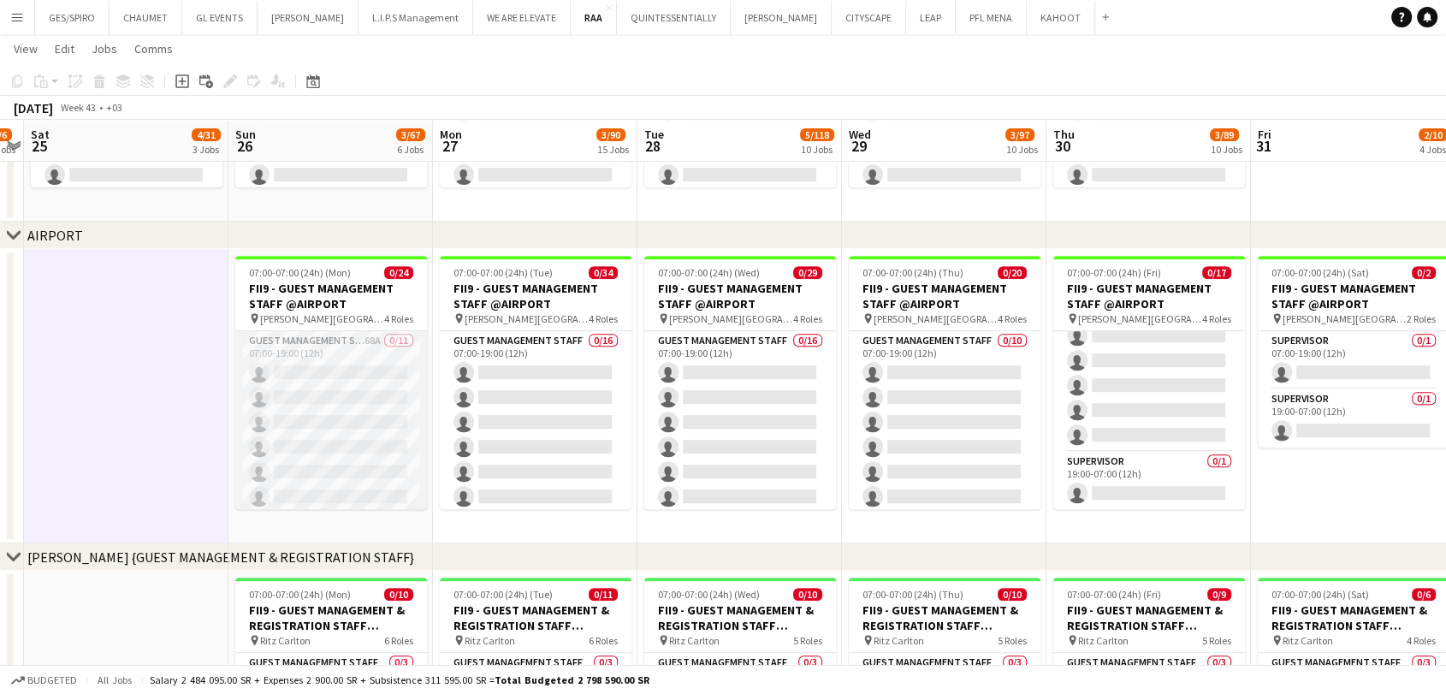
click at [379, 342] on app-card-role "Guest Management Staff 68A 0/11 07:00-19:00 (12h) single-neutral-actions single…" at bounding box center [331, 484] width 192 height 306
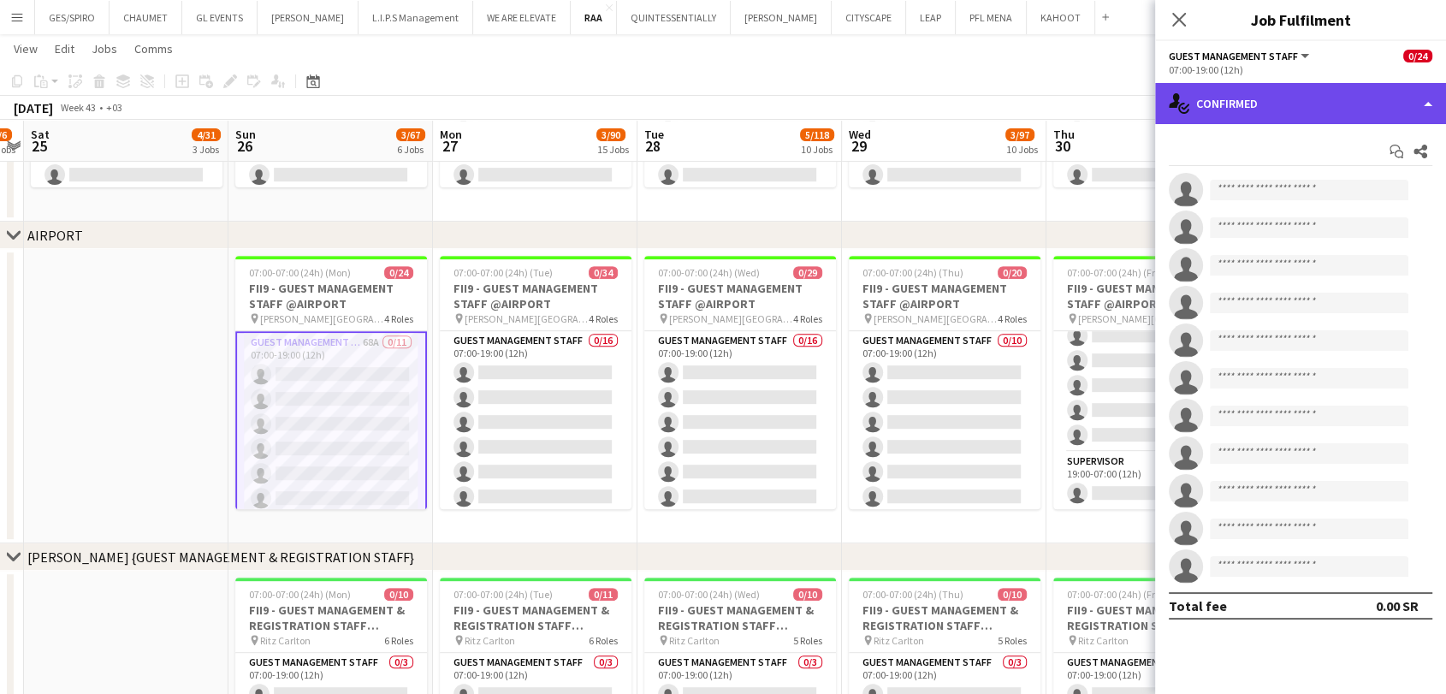
click at [1289, 104] on div "single-neutral-actions-check-2 Confirmed" at bounding box center [1300, 103] width 291 height 41
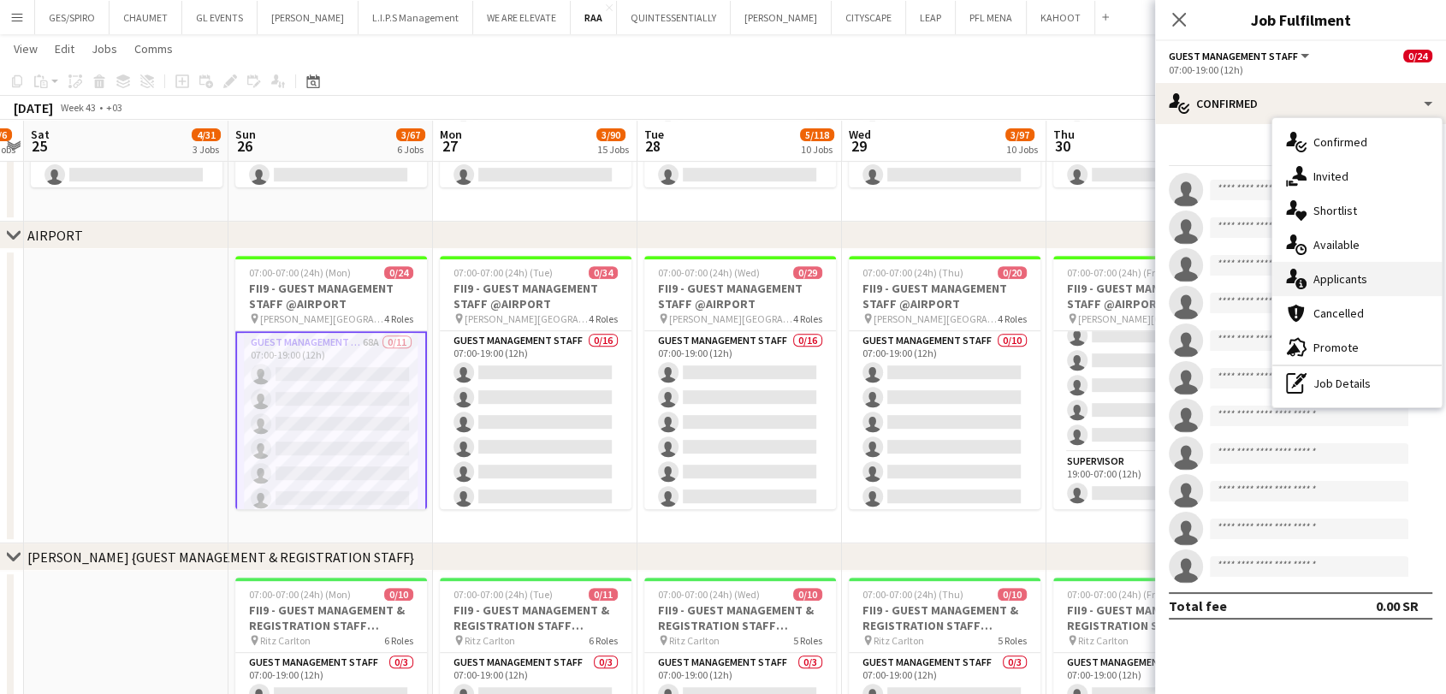
click at [1363, 282] on div "single-neutral-actions-information Applicants" at bounding box center [1357, 279] width 169 height 34
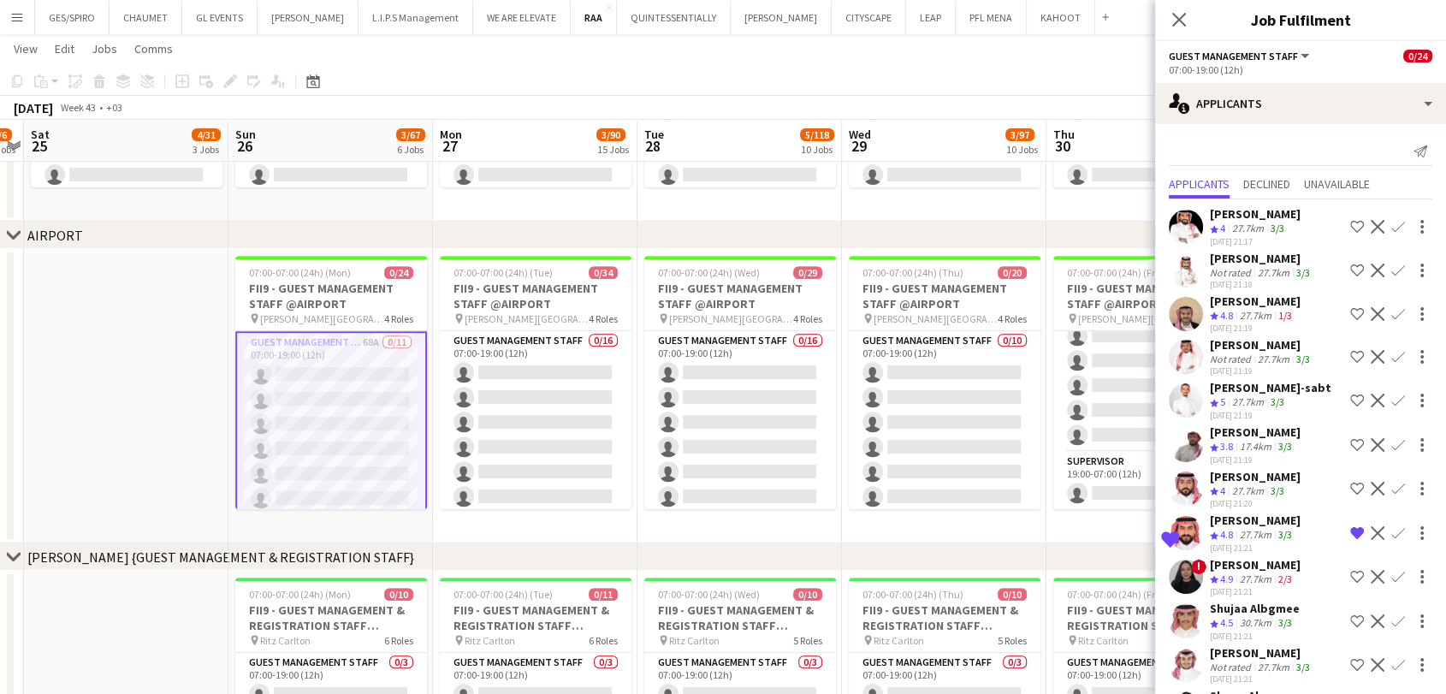
click at [988, 230] on div "chevron-right AIRPORT" at bounding box center [723, 235] width 1446 height 27
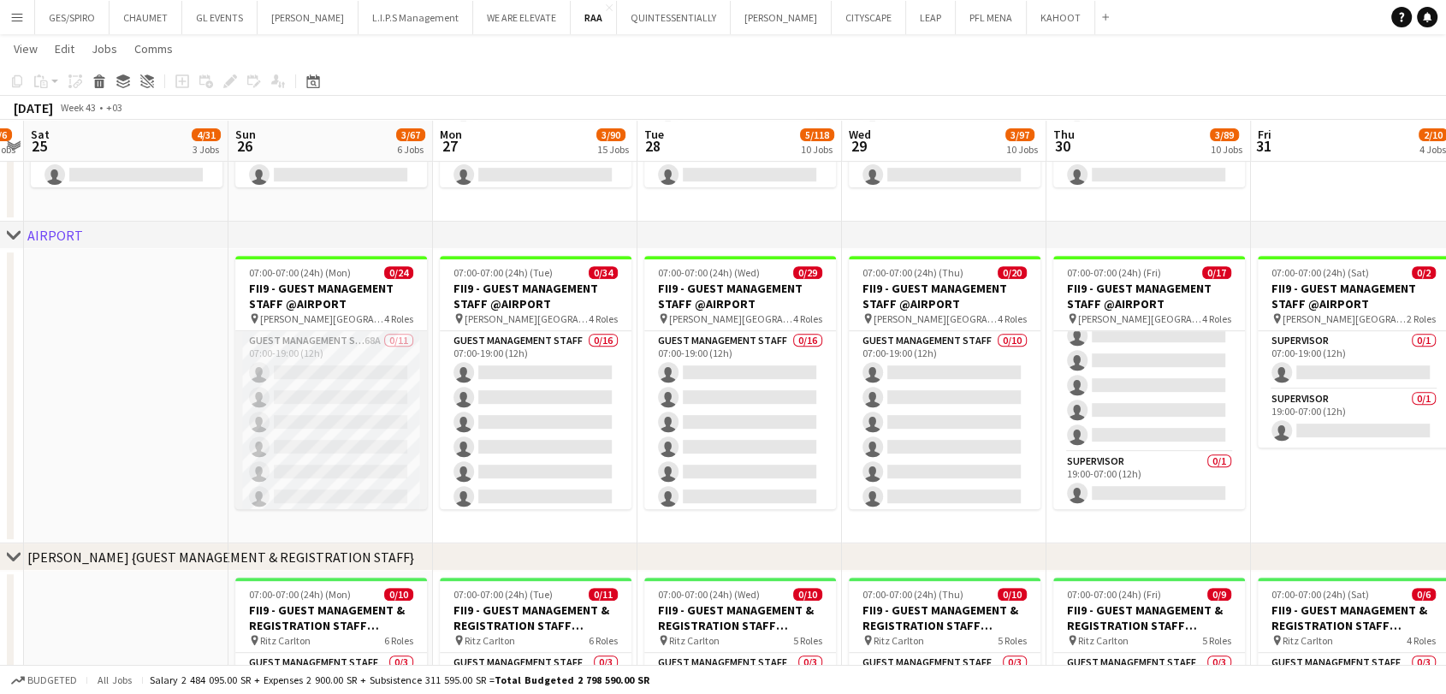
click at [342, 389] on app-card-role "Guest Management Staff 68A 0/11 07:00-19:00 (12h) single-neutral-actions single…" at bounding box center [331, 484] width 192 height 306
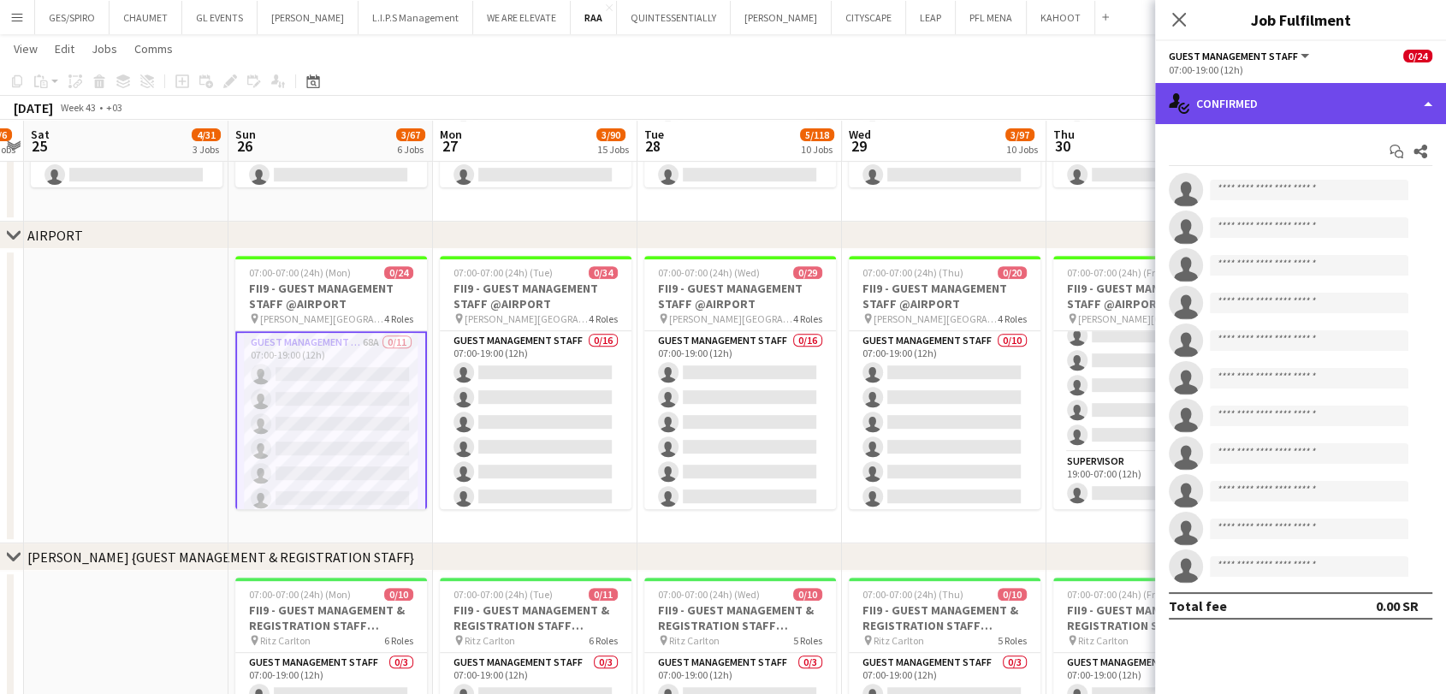
click at [1268, 91] on div "single-neutral-actions-check-2 Confirmed" at bounding box center [1300, 103] width 291 height 41
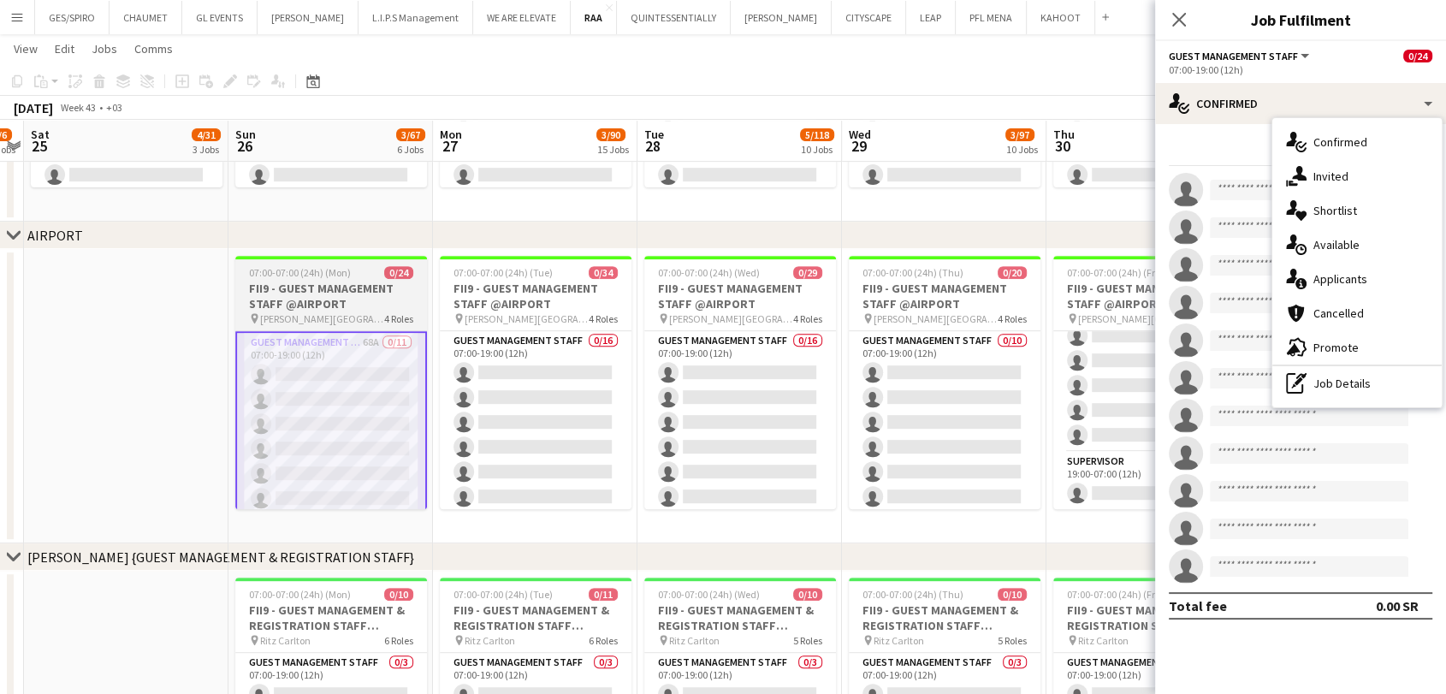
click at [312, 300] on h3 "FII9 - GUEST MANAGEMENT STAFF @AIRPORT" at bounding box center [331, 296] width 192 height 31
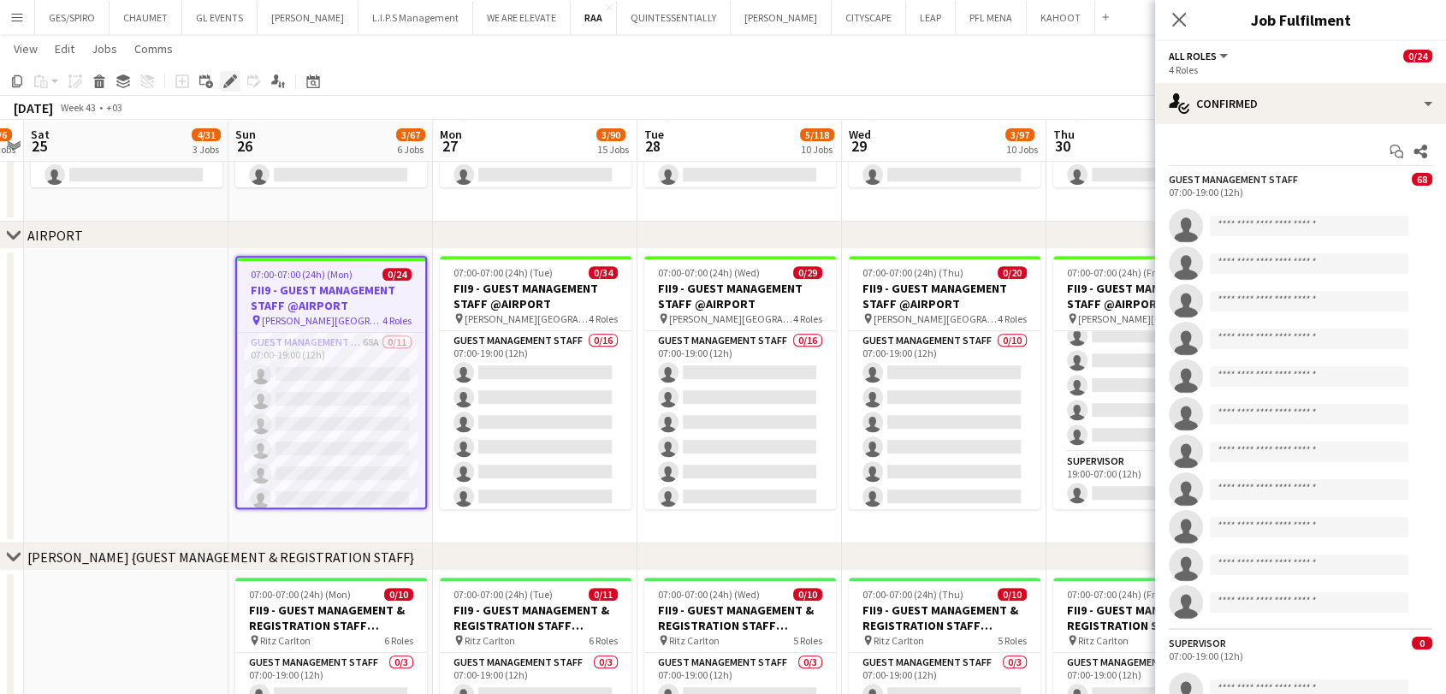
click at [230, 77] on icon at bounding box center [229, 81] width 9 height 9
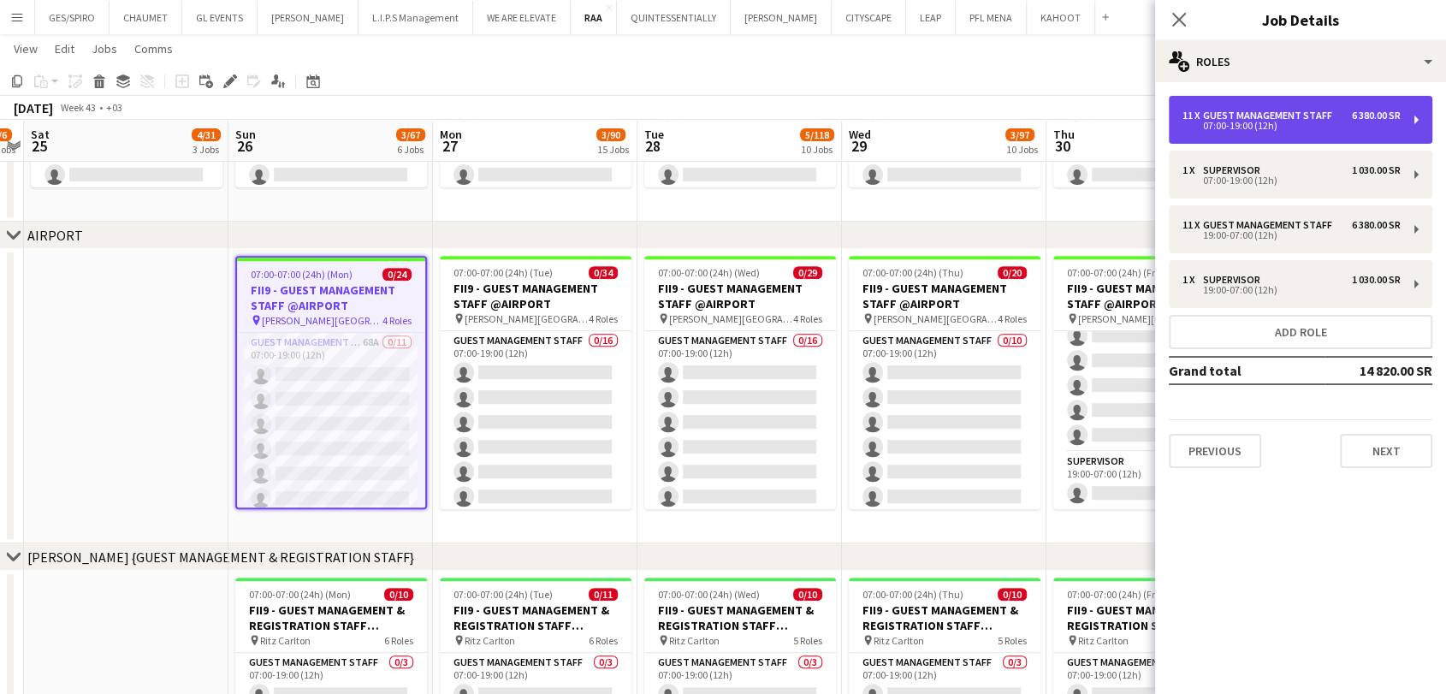
click at [1267, 125] on div "07:00-19:00 (12h)" at bounding box center [1292, 126] width 218 height 9
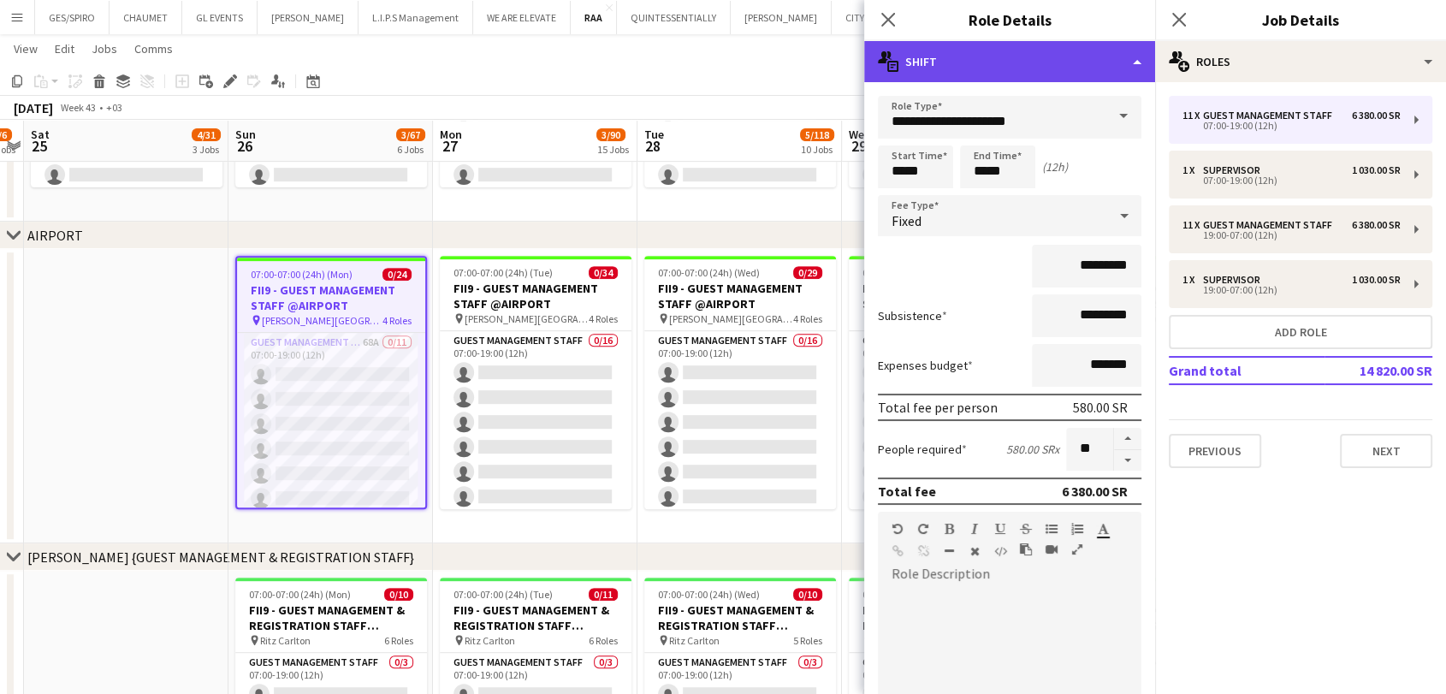
click at [1068, 54] on div "multiple-actions-text Shift" at bounding box center [1009, 61] width 291 height 41
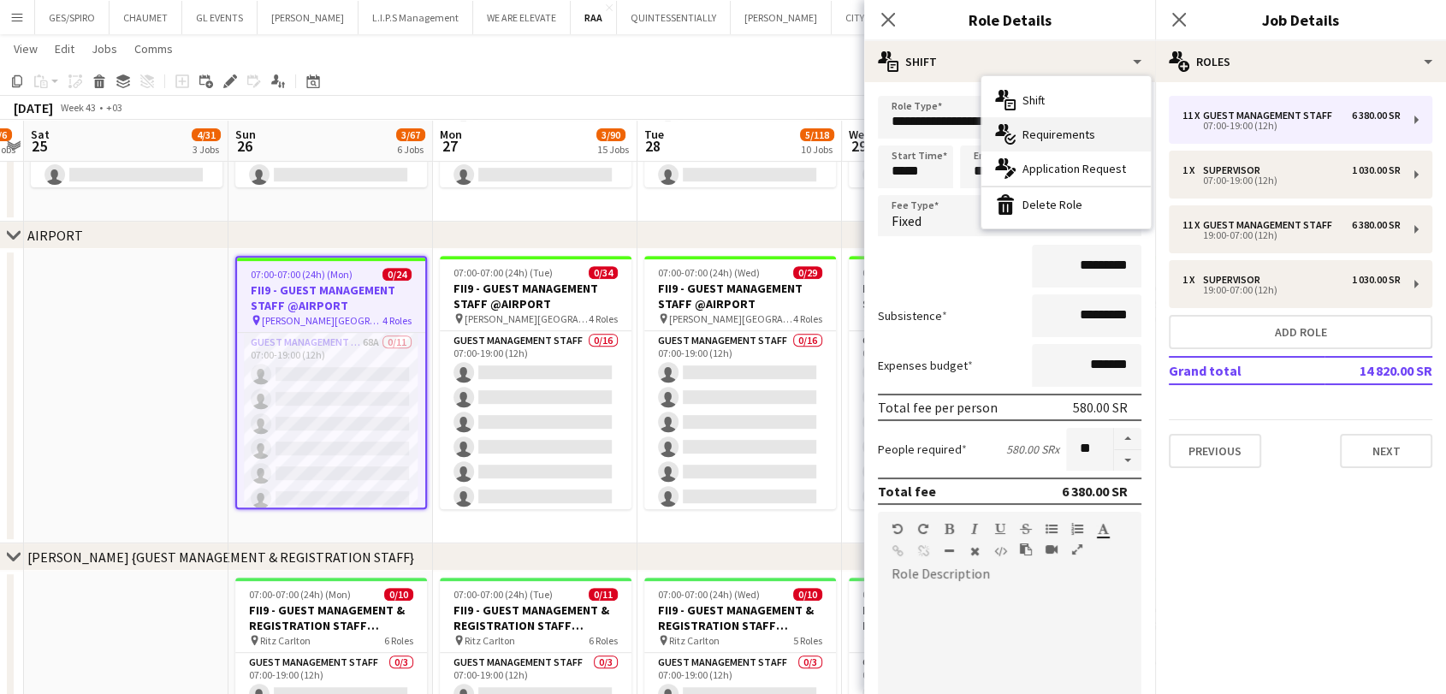
click at [1073, 135] on div "multiple-actions-check-2 Requirements" at bounding box center [1066, 134] width 169 height 34
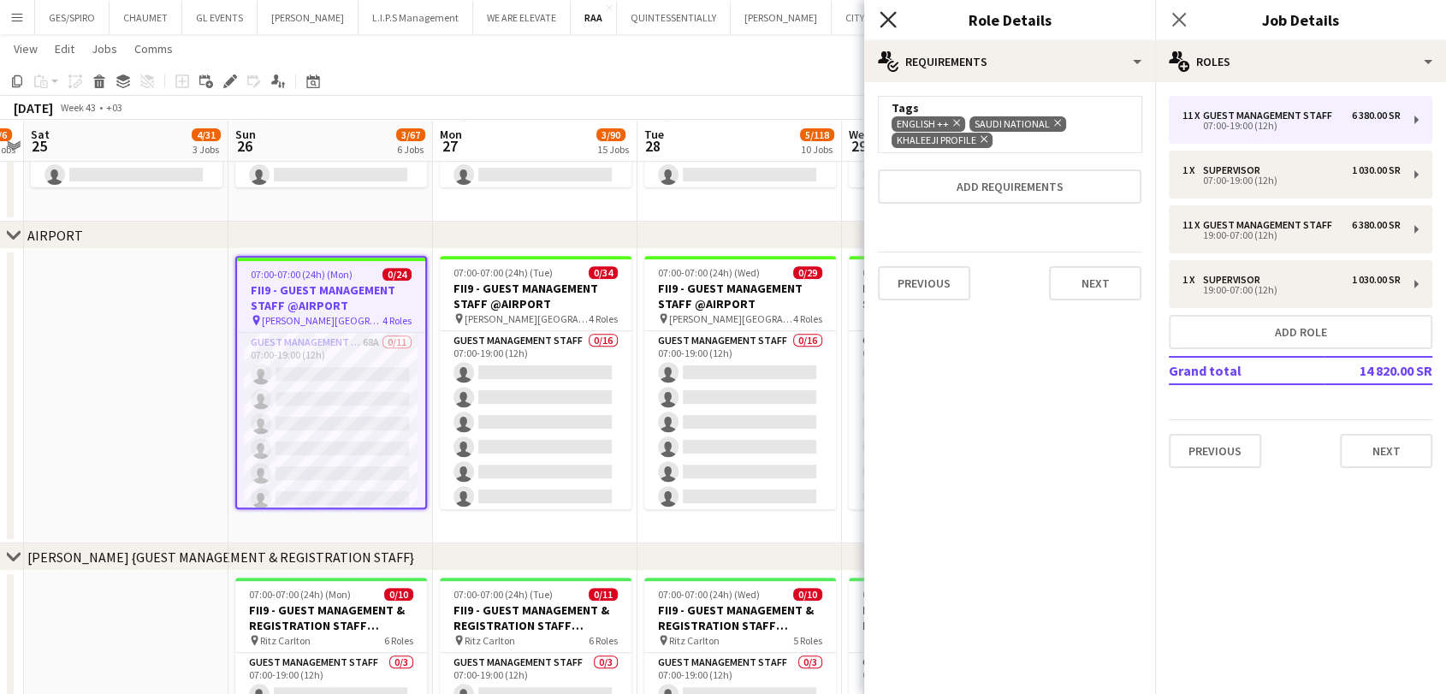
click at [894, 21] on icon "Close pop-in" at bounding box center [888, 19] width 16 height 16
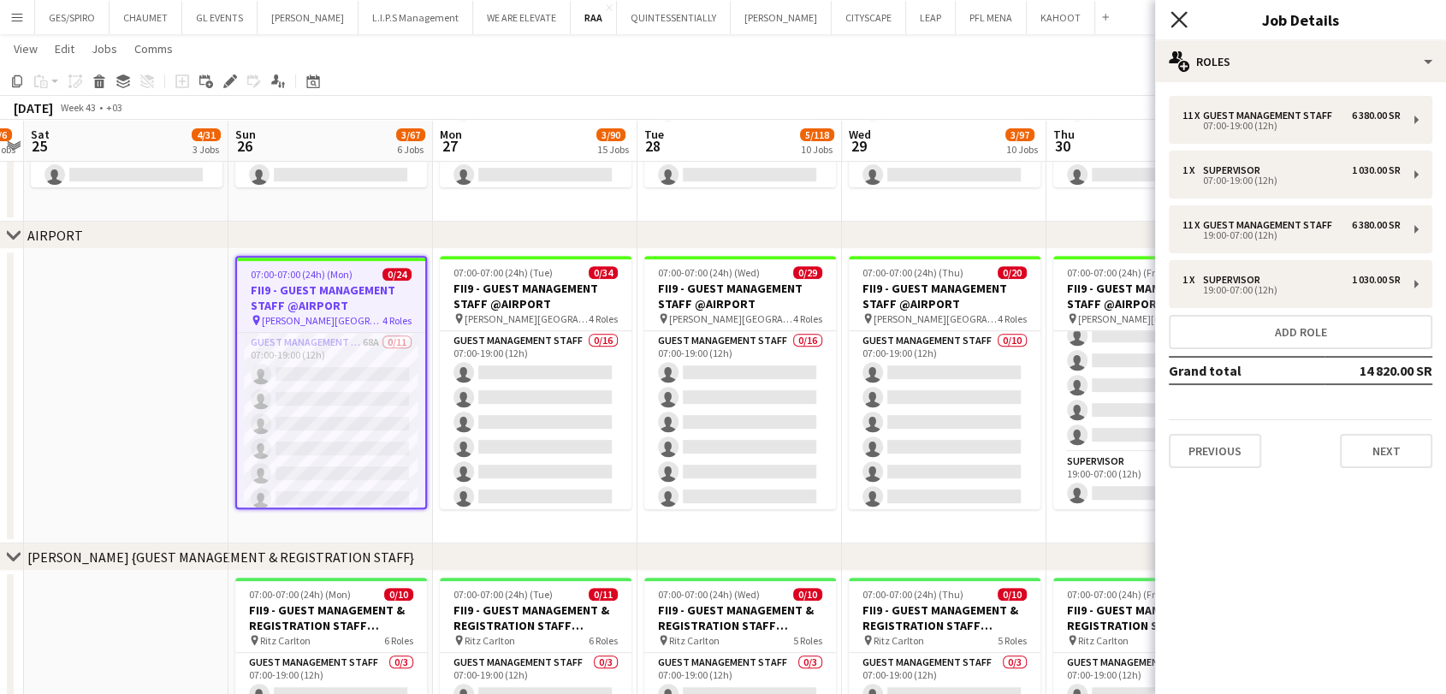
click at [1178, 24] on icon "Close pop-in" at bounding box center [1179, 19] width 16 height 16
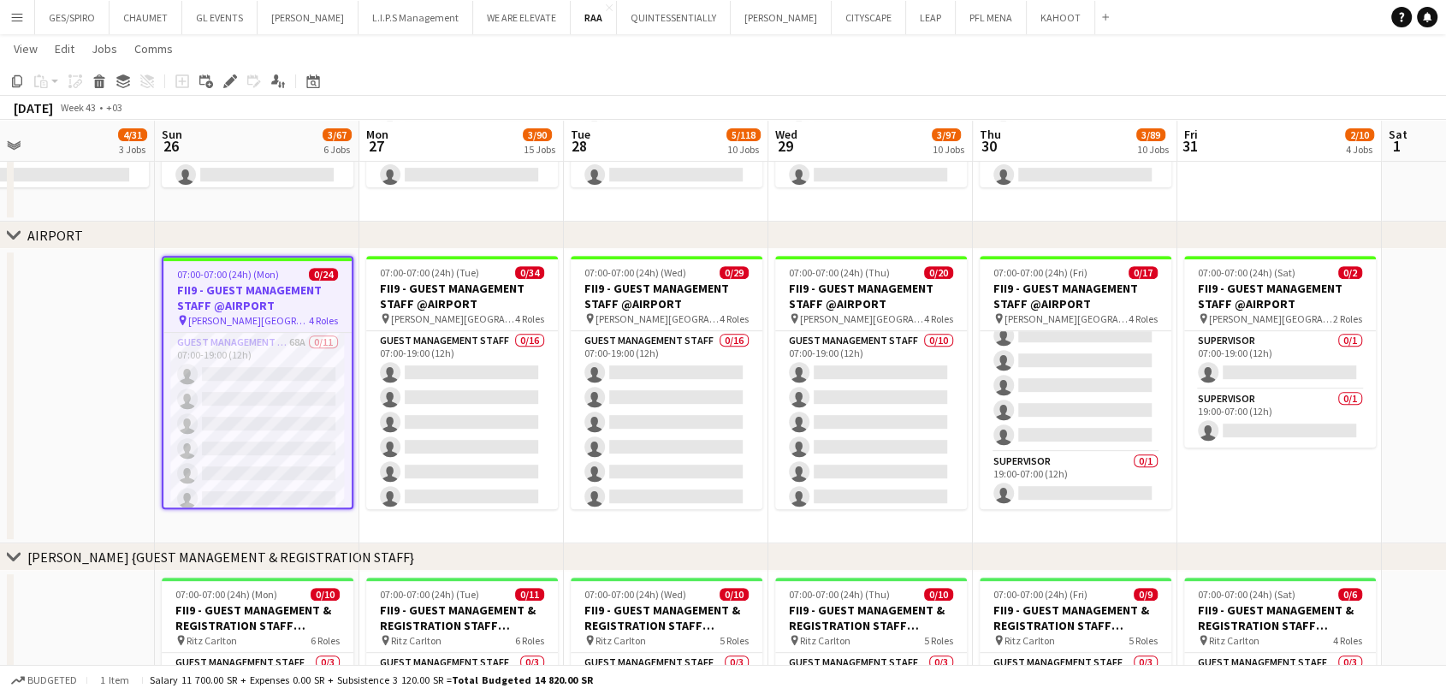
drag, startPoint x: 1301, startPoint y: 193, endPoint x: 1224, endPoint y: 198, distance: 77.1
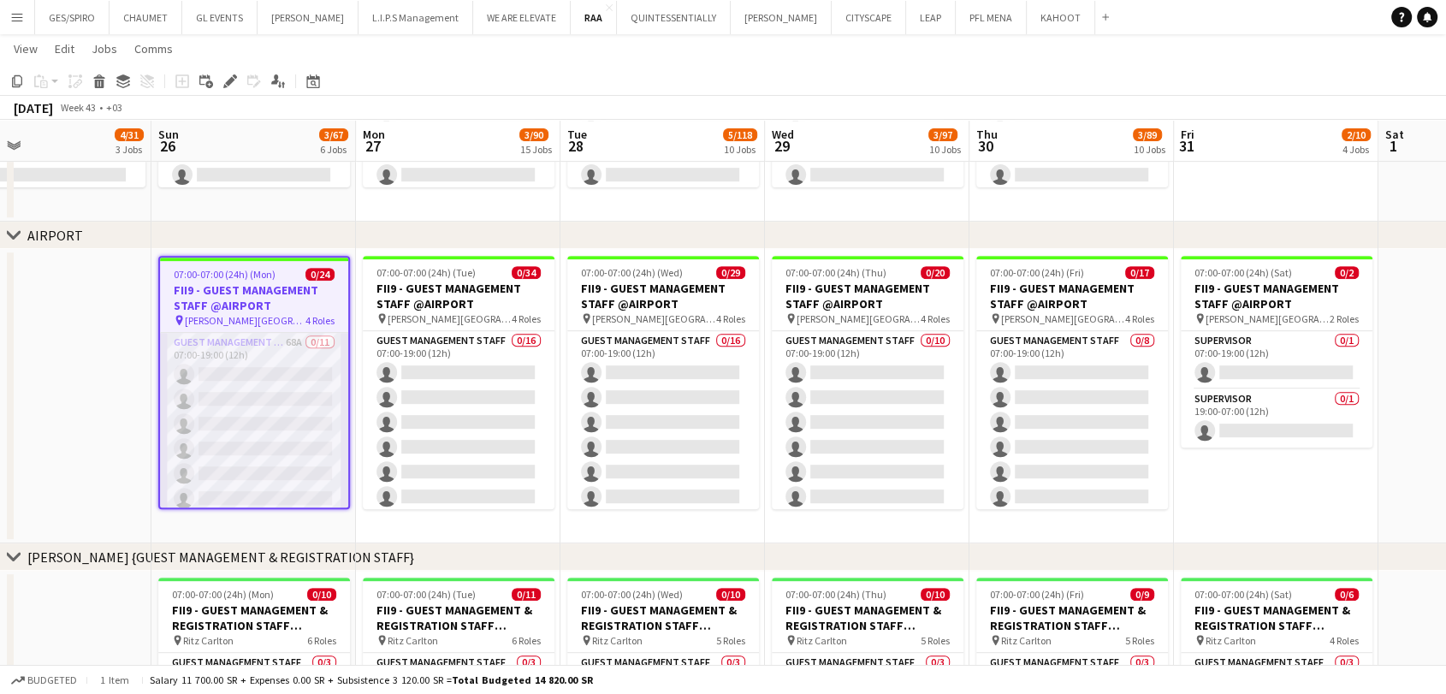
click at [312, 364] on app-card-role "Guest Management Staff 68A 0/11 07:00-19:00 (12h) single-neutral-actions single…" at bounding box center [254, 486] width 188 height 306
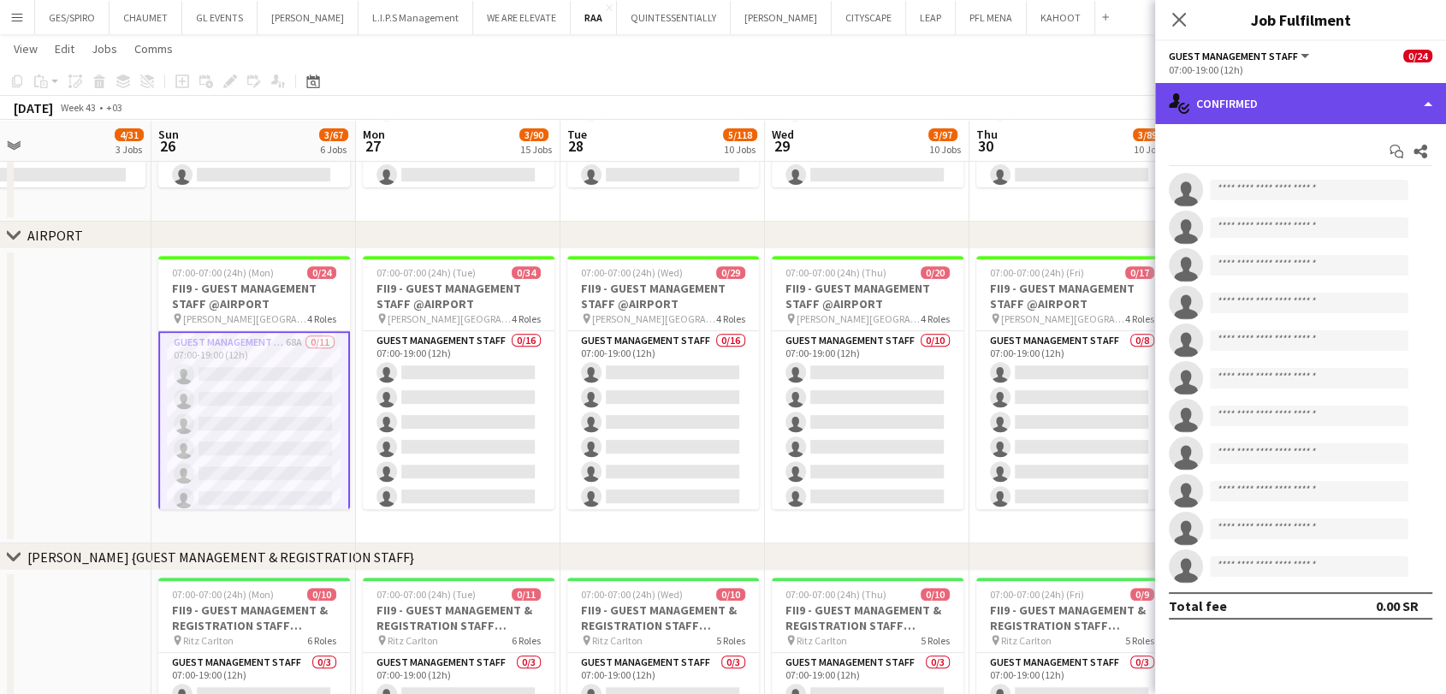
click at [1325, 95] on div "single-neutral-actions-check-2 Confirmed" at bounding box center [1300, 103] width 291 height 41
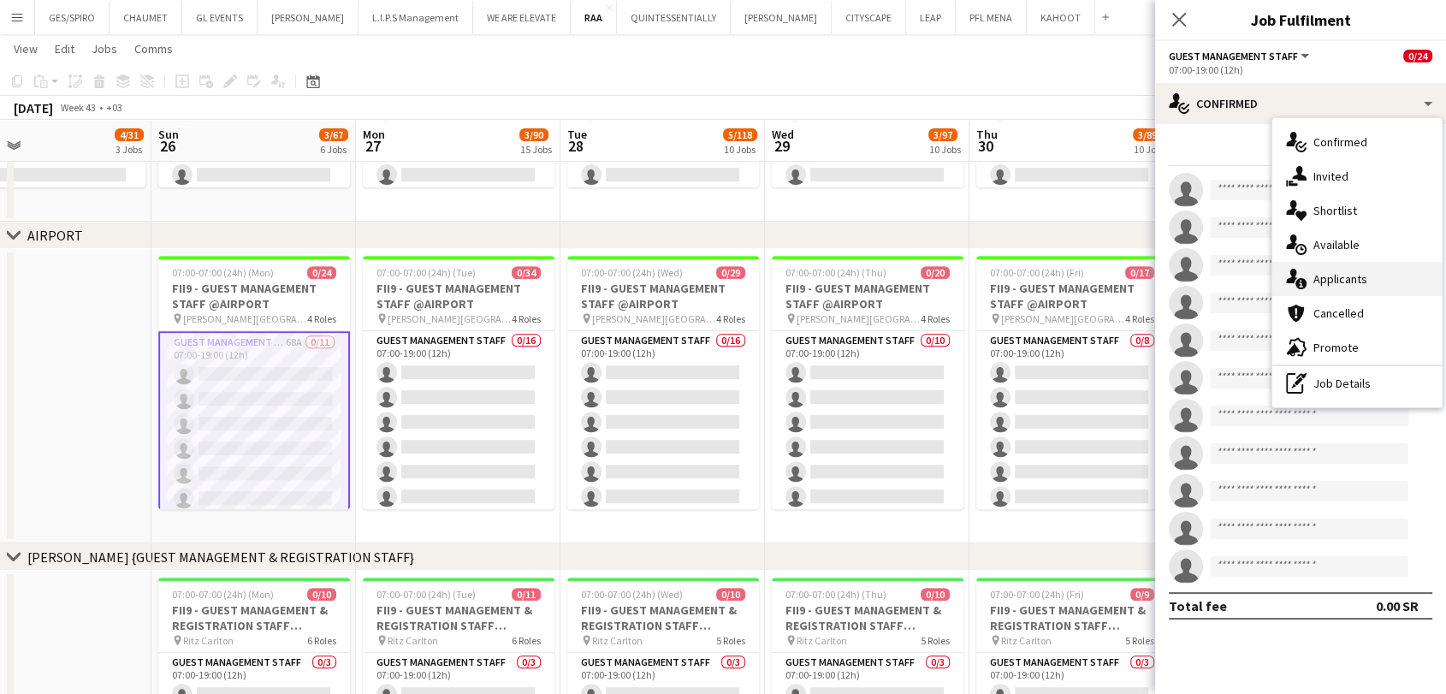
click at [1360, 284] on div "single-neutral-actions-information Applicants" at bounding box center [1357, 279] width 169 height 34
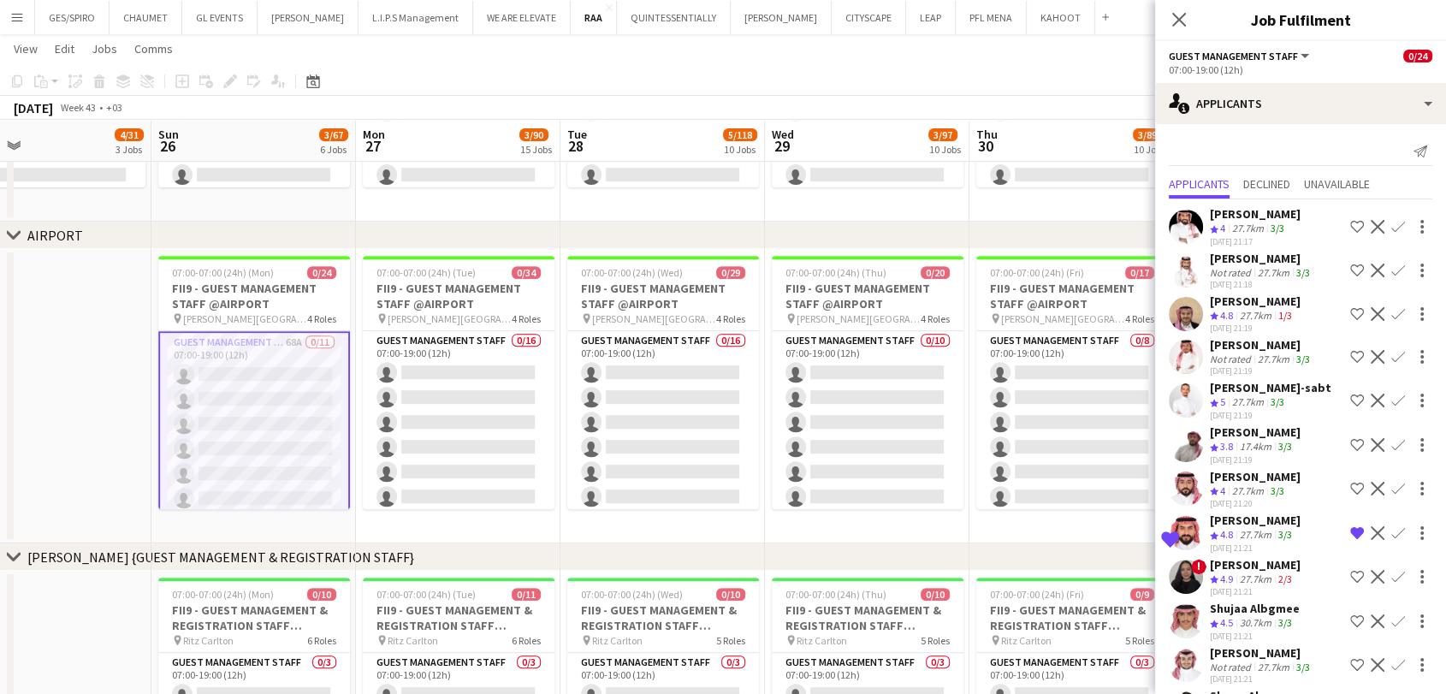
click at [1243, 309] on div "27.7km" at bounding box center [1256, 316] width 39 height 15
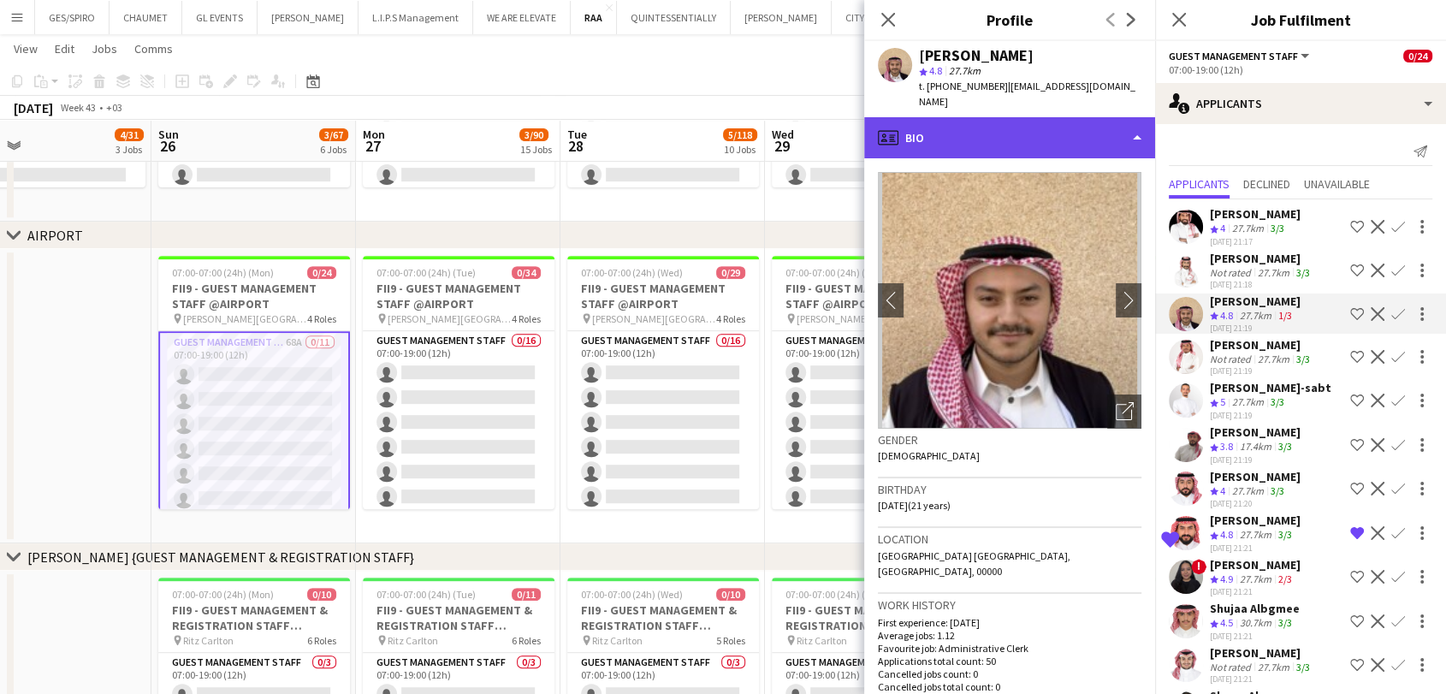
drag, startPoint x: 1059, startPoint y: 110, endPoint x: 1054, endPoint y: 137, distance: 27.7
click at [1059, 117] on div "profile Bio" at bounding box center [1009, 137] width 291 height 41
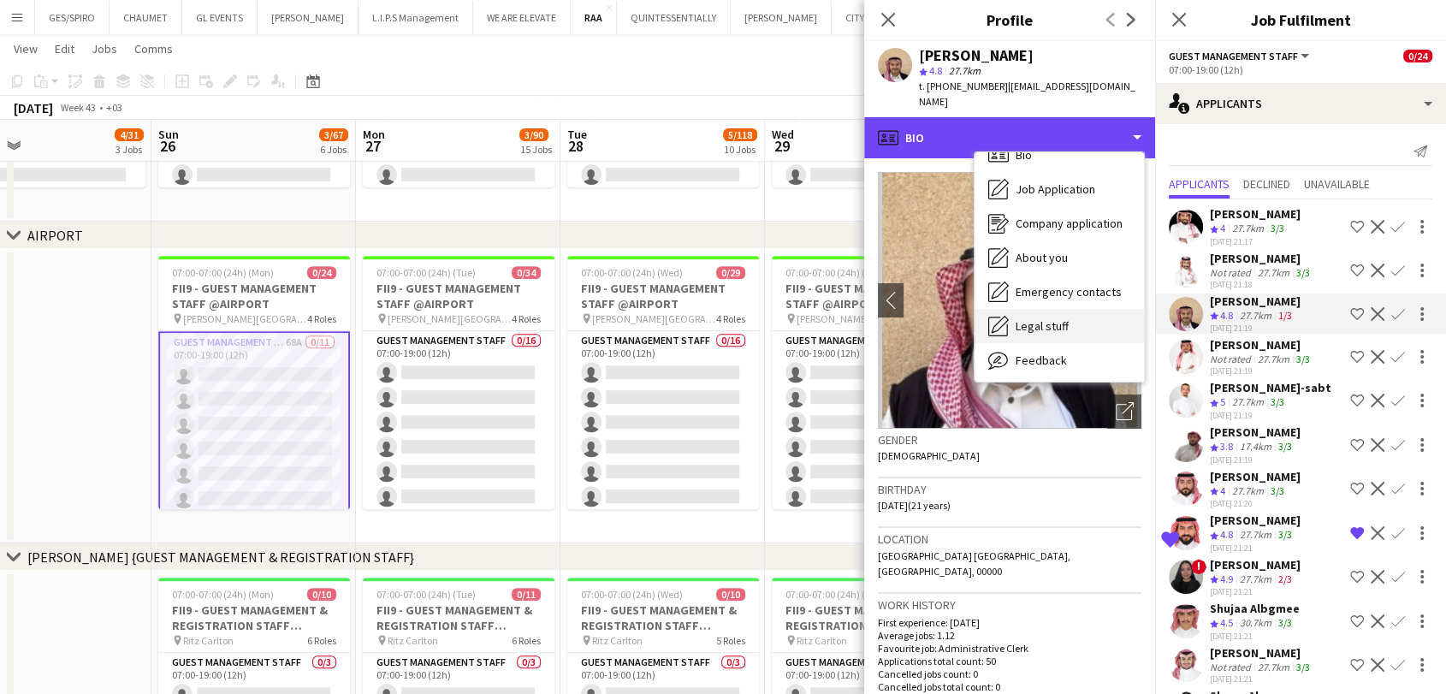
scroll to position [57, 0]
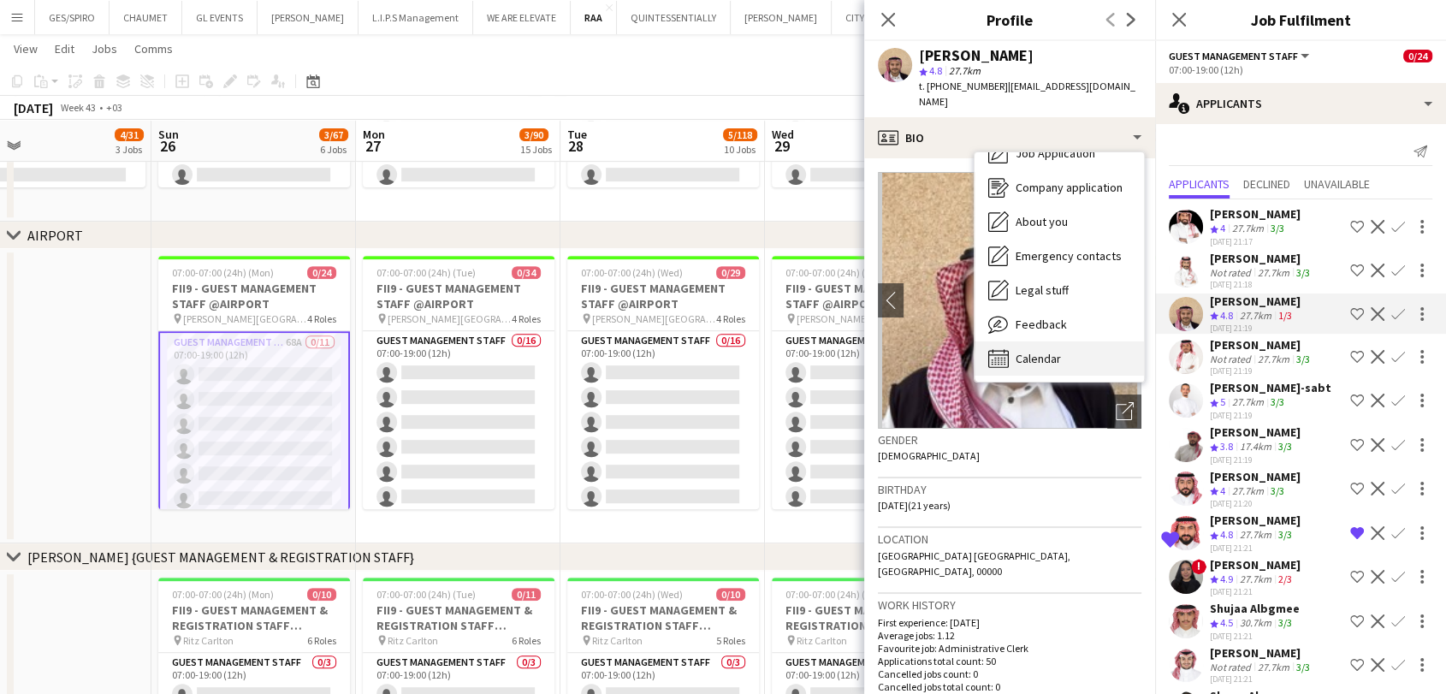
click at [1048, 351] on span "Calendar" at bounding box center [1038, 358] width 45 height 15
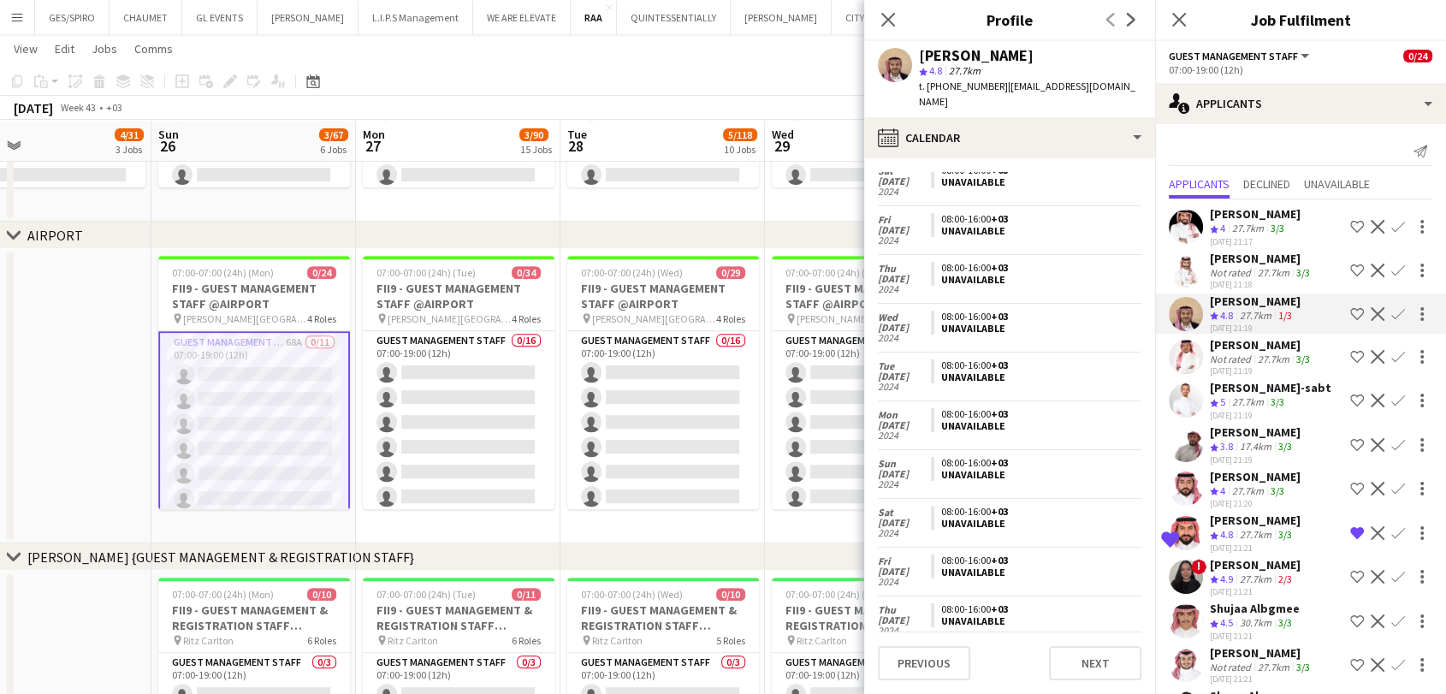
scroll to position [4612, 0]
click at [1274, 346] on div "[PERSON_NAME]" at bounding box center [1262, 344] width 104 height 15
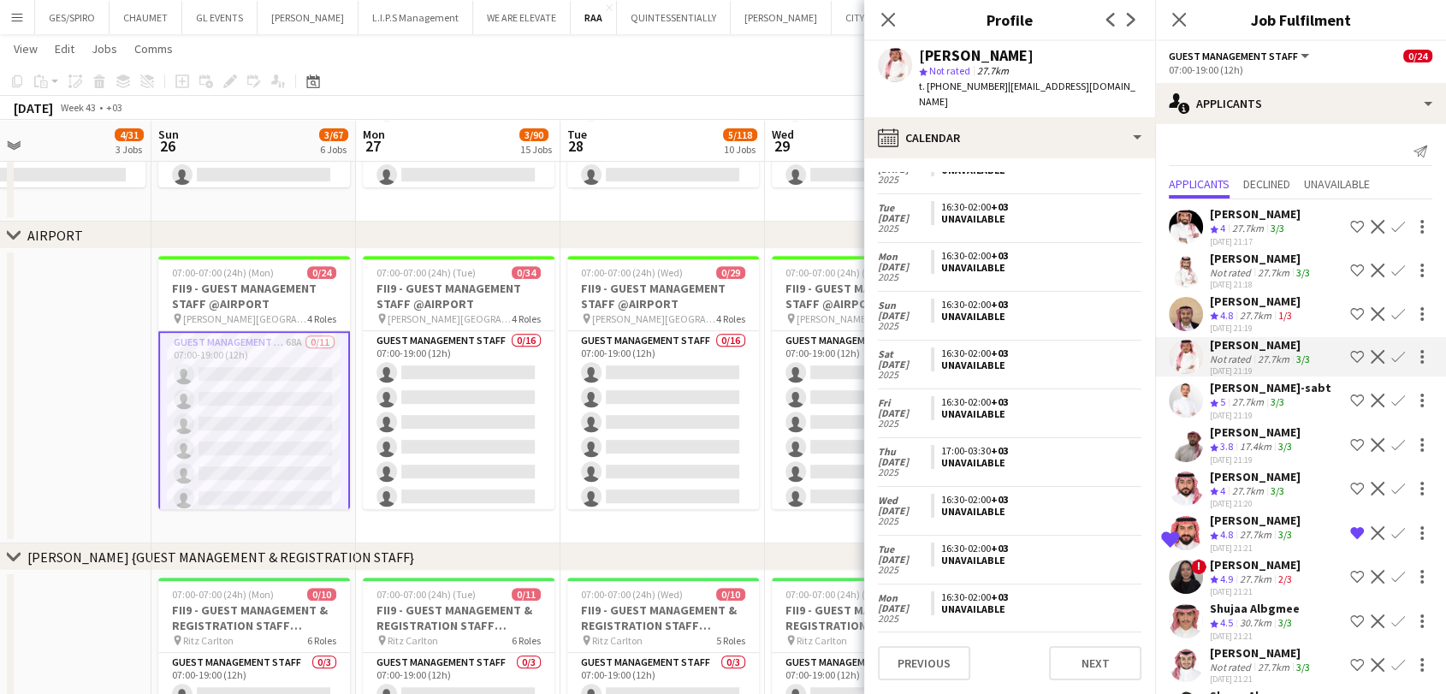
scroll to position [1107, 0]
click at [1273, 395] on app-skills-label "3/3" at bounding box center [1278, 401] width 14 height 13
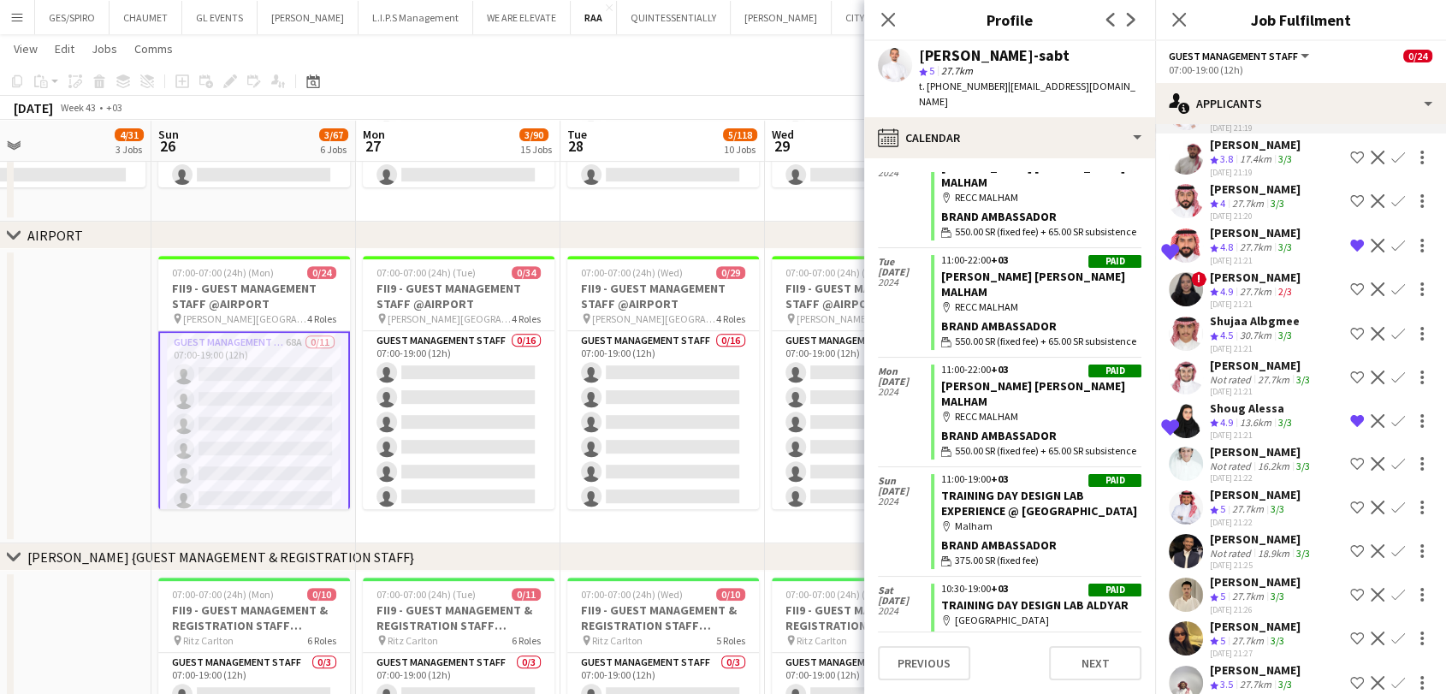
scroll to position [285, 0]
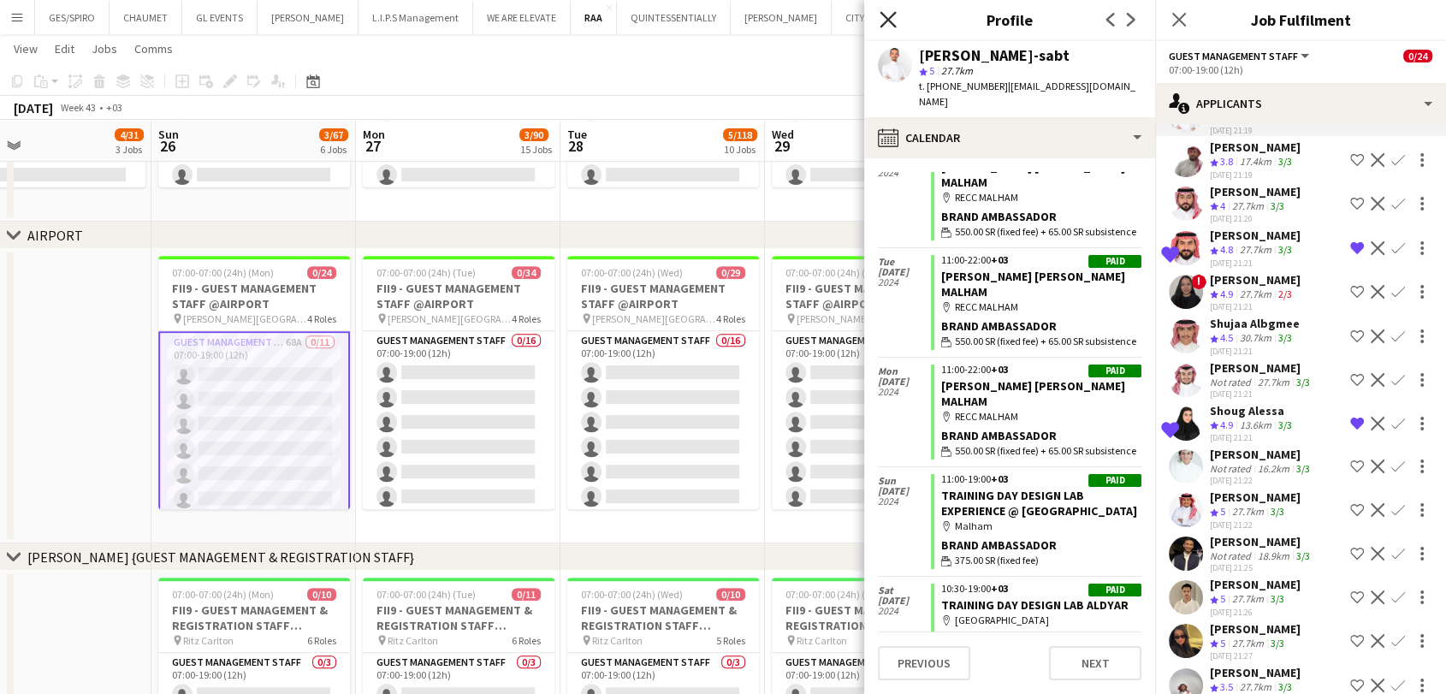
click at [887, 21] on icon at bounding box center [888, 19] width 16 height 16
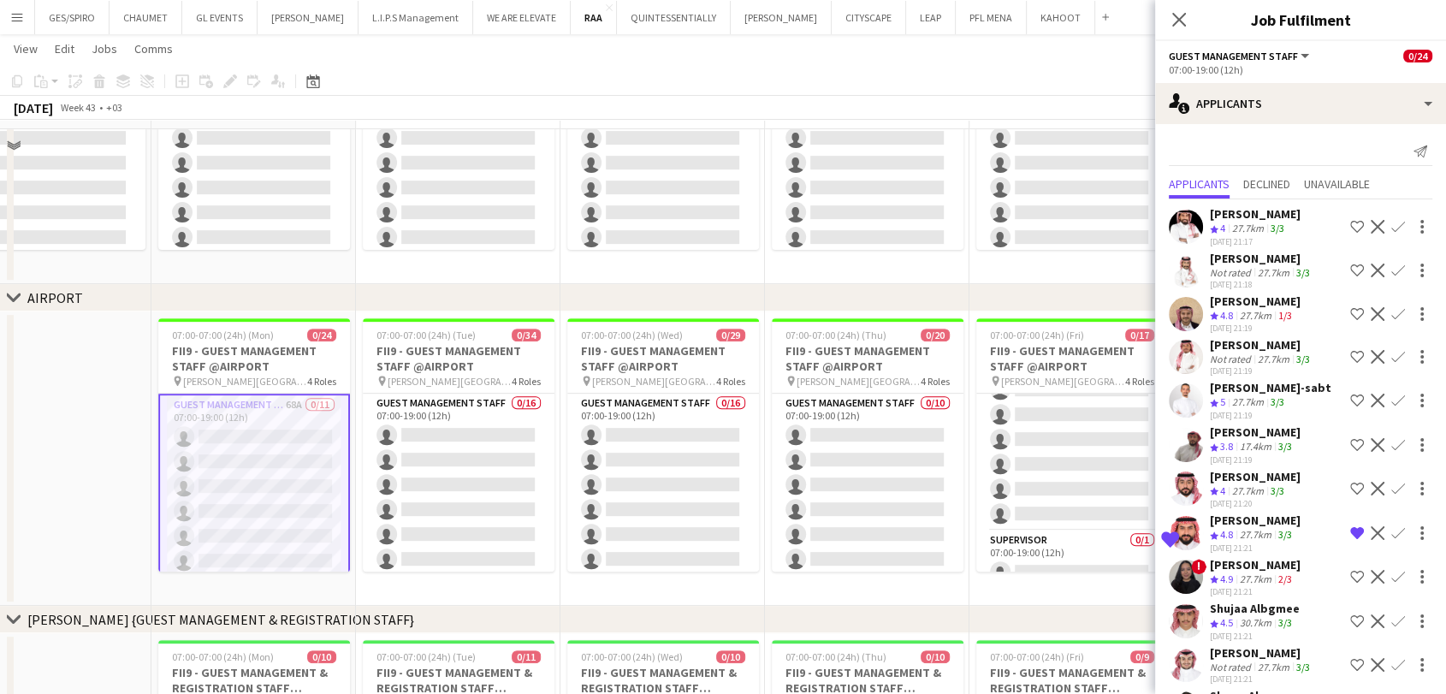
scroll to position [570, 0]
